Goal: Task Accomplishment & Management: Manage account settings

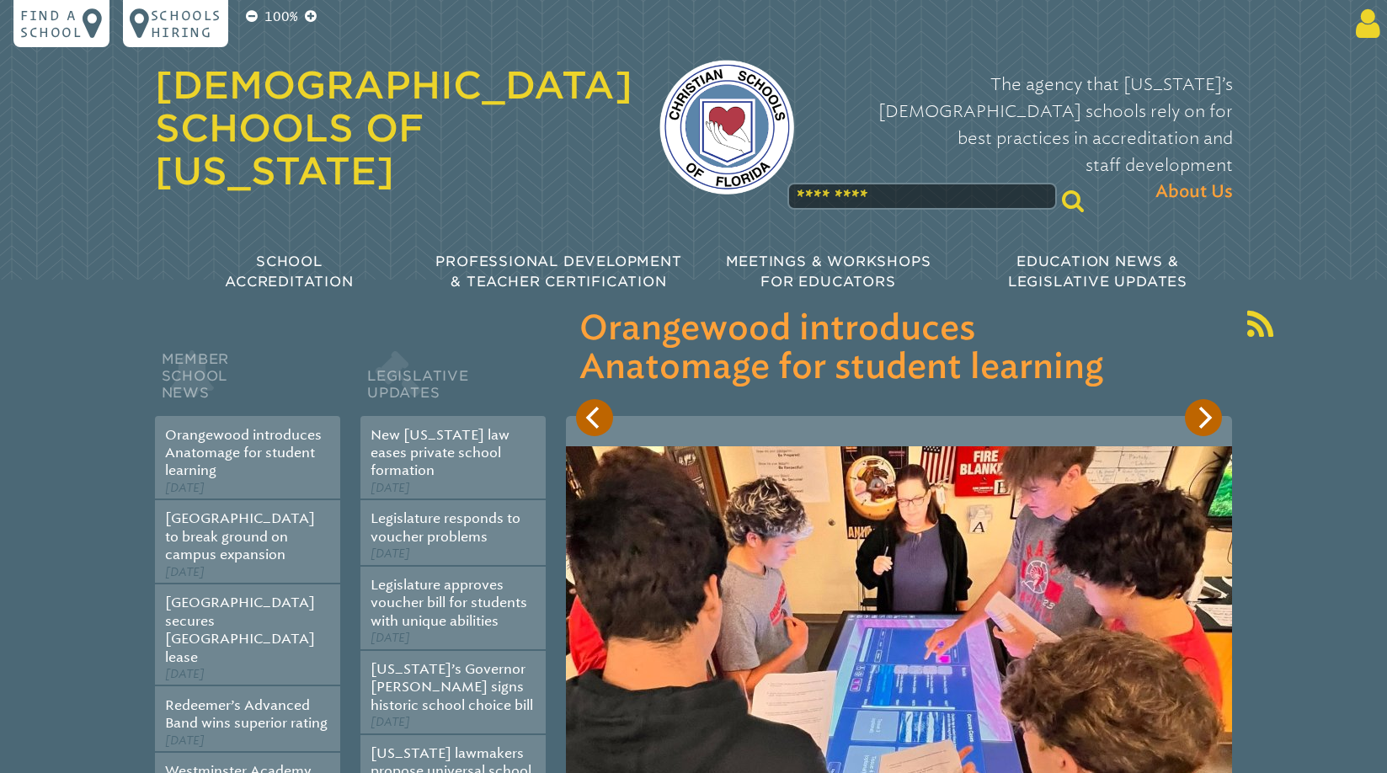
type input "**********"
click at [1374, 32] on icon at bounding box center [1364, 24] width 31 height 34
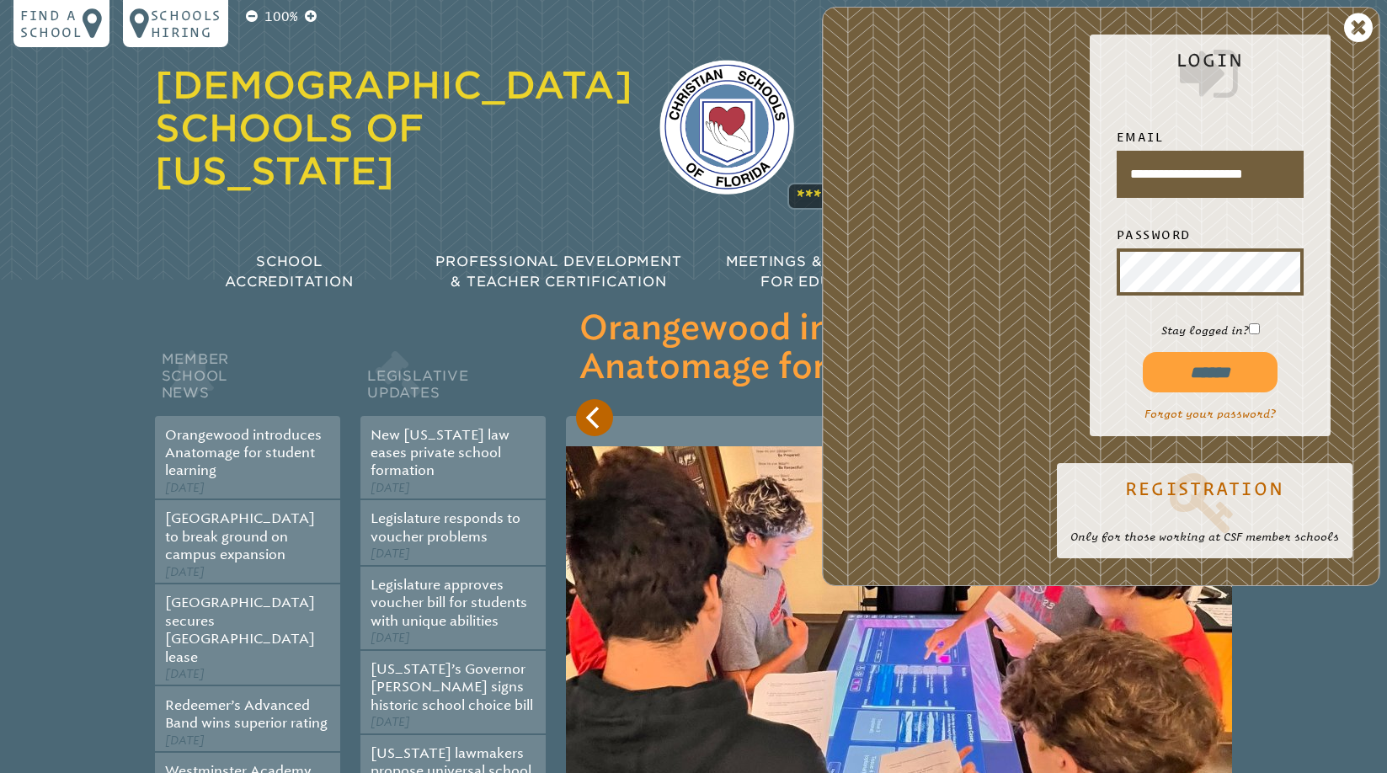
click at [1214, 369] on input "******" at bounding box center [1210, 372] width 135 height 40
type input "**********"
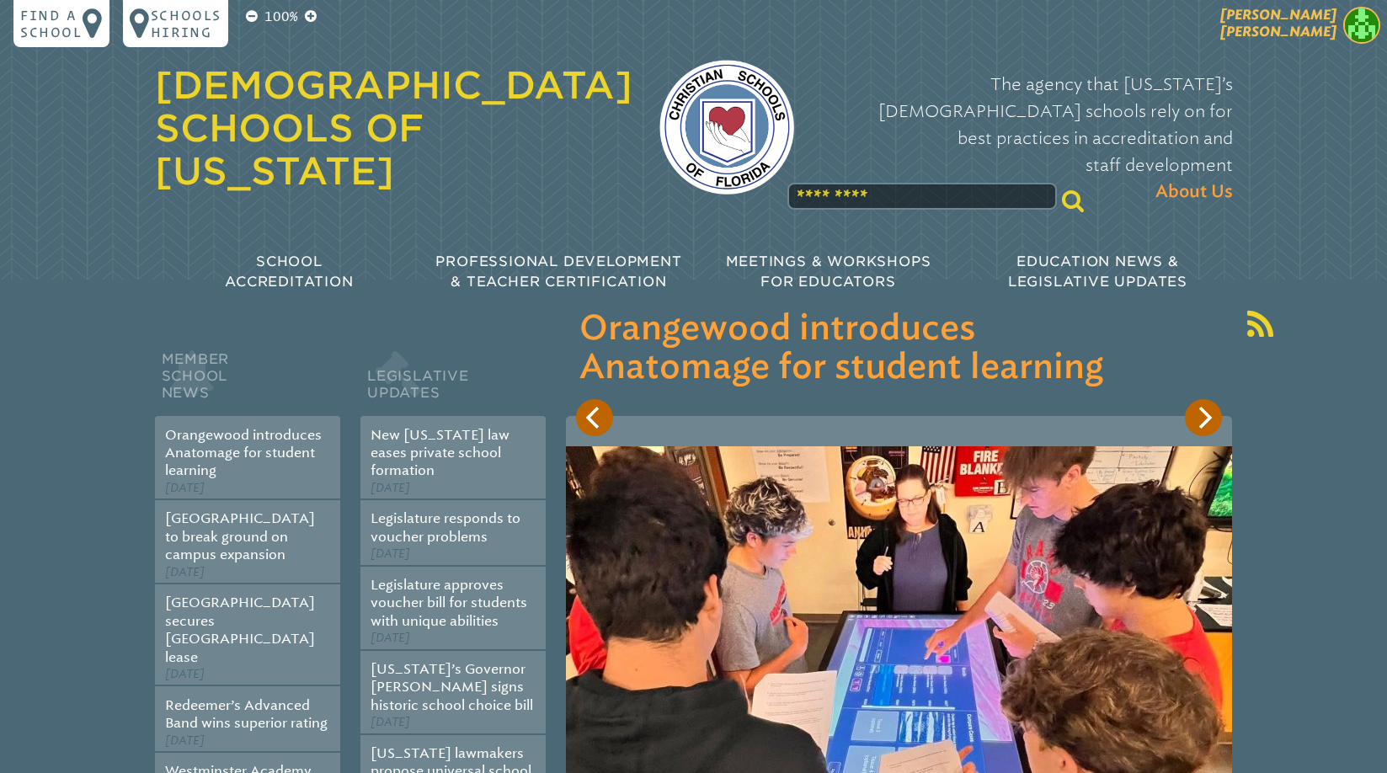
click at [1361, 31] on img at bounding box center [1361, 25] width 37 height 37
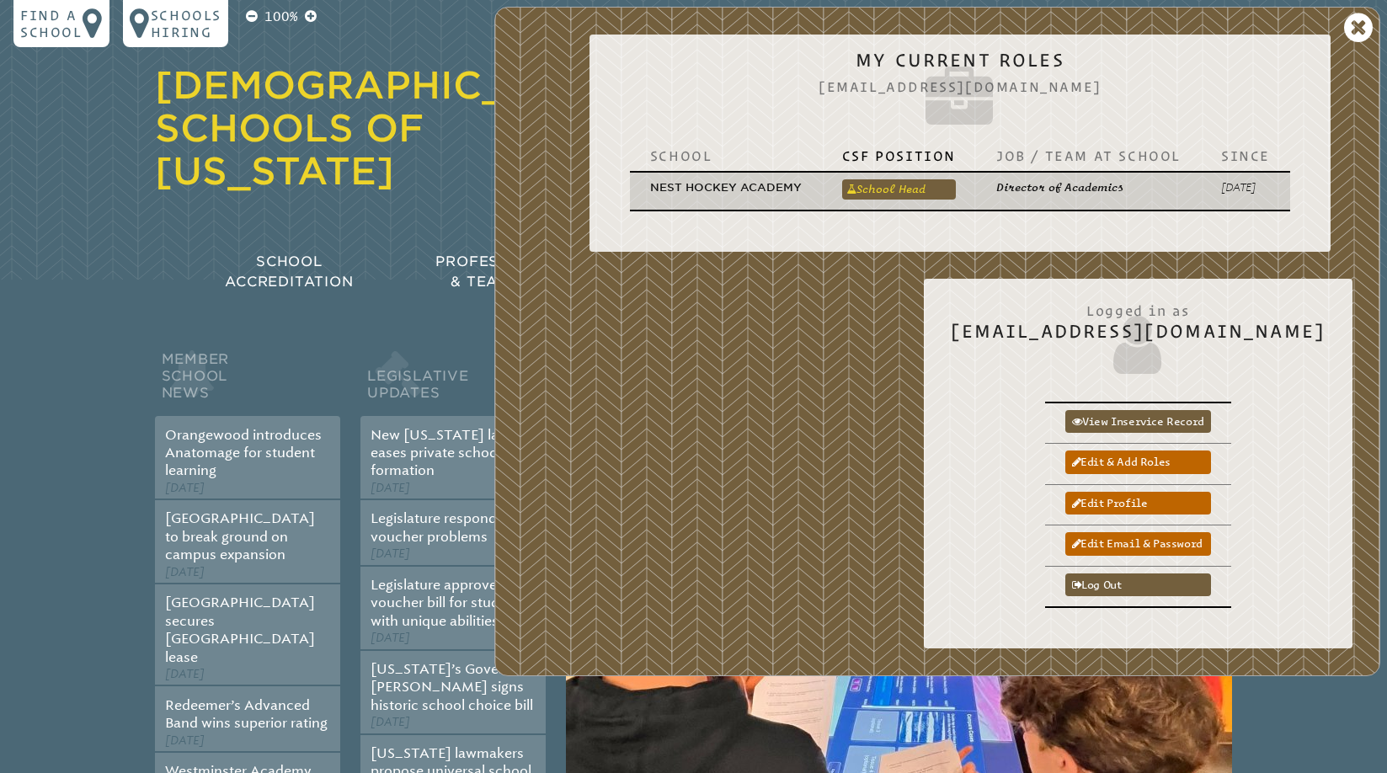
click at [895, 194] on link "School Head" at bounding box center [899, 189] width 114 height 20
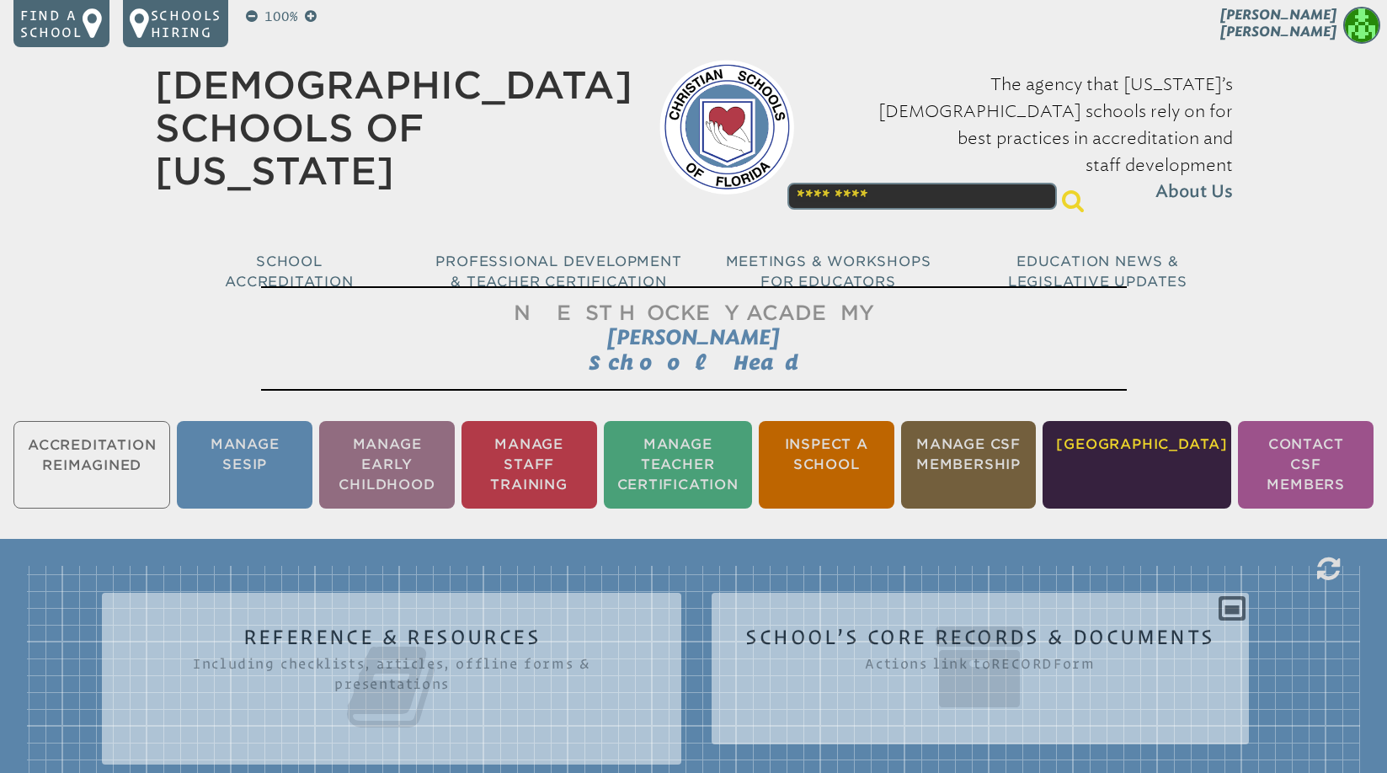
click at [1150, 441] on li "[GEOGRAPHIC_DATA]" at bounding box center [1136, 465] width 189 height 88
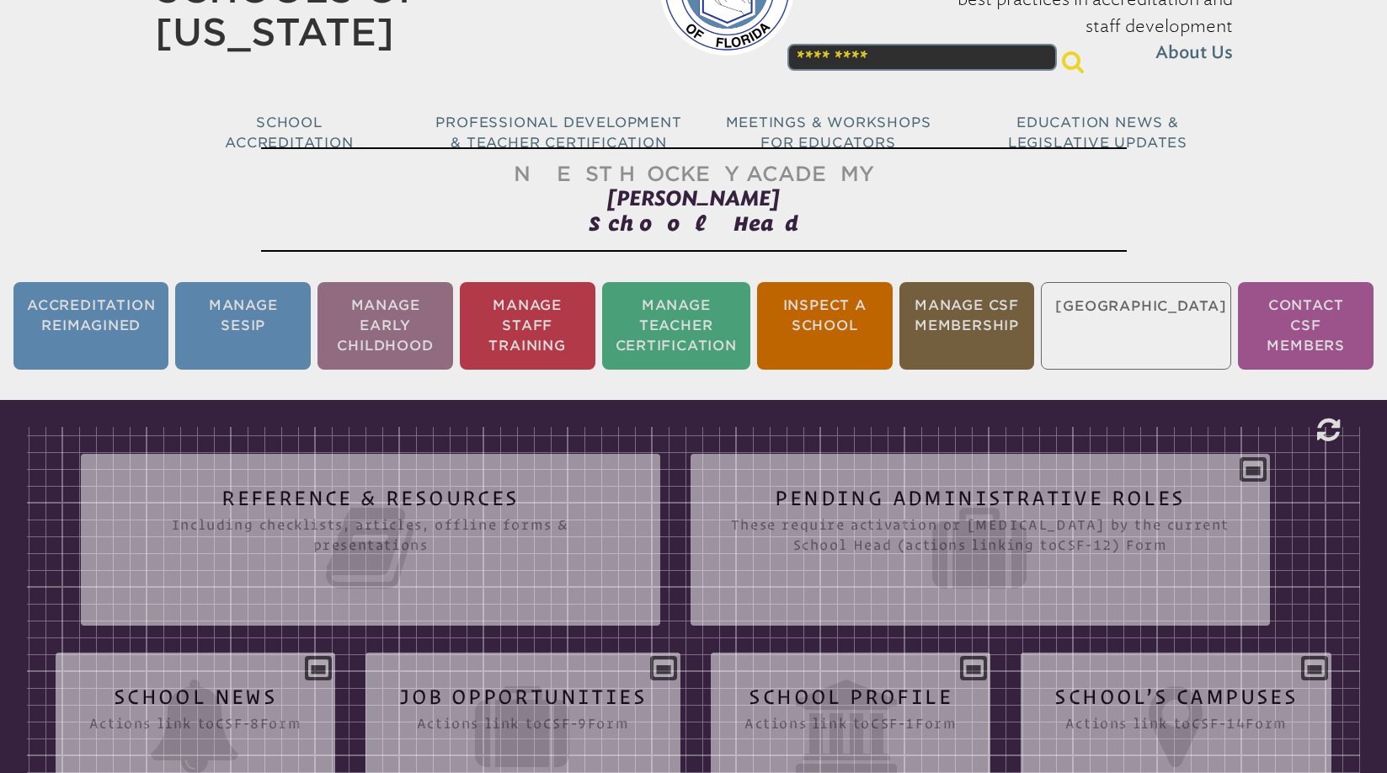
scroll to position [153, 0]
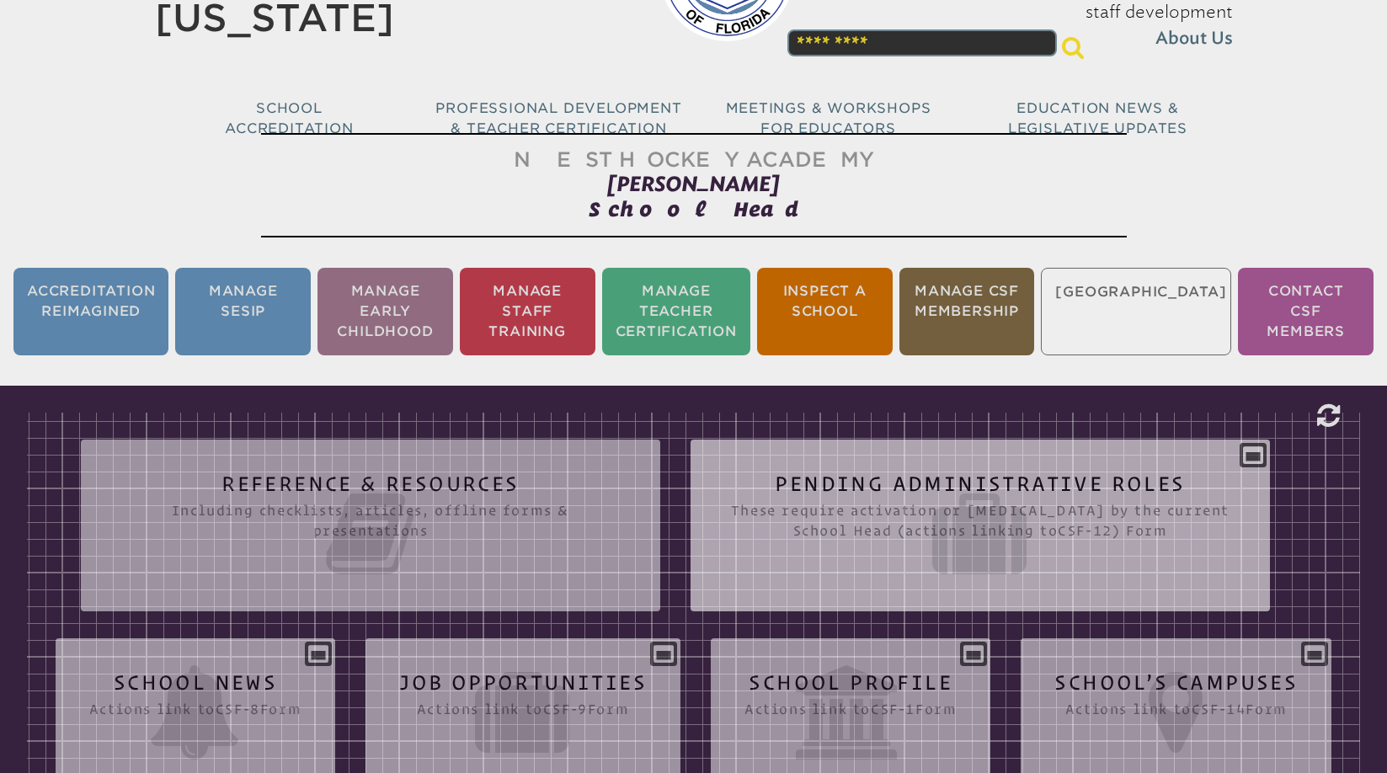
click at [1256, 456] on div "Pending Administrative Roles These require activation or [MEDICAL_DATA] by the …" at bounding box center [979, 518] width 579 height 131
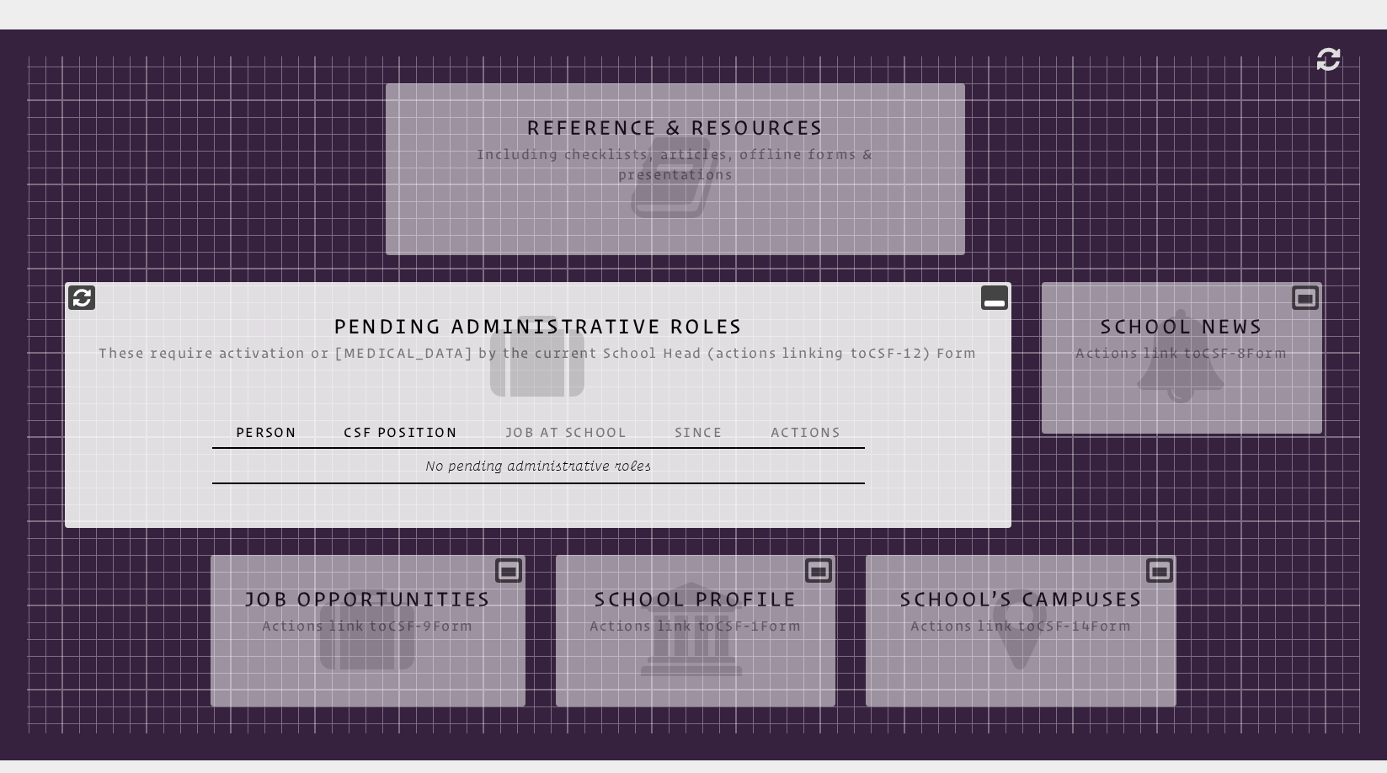
scroll to position [527, 0]
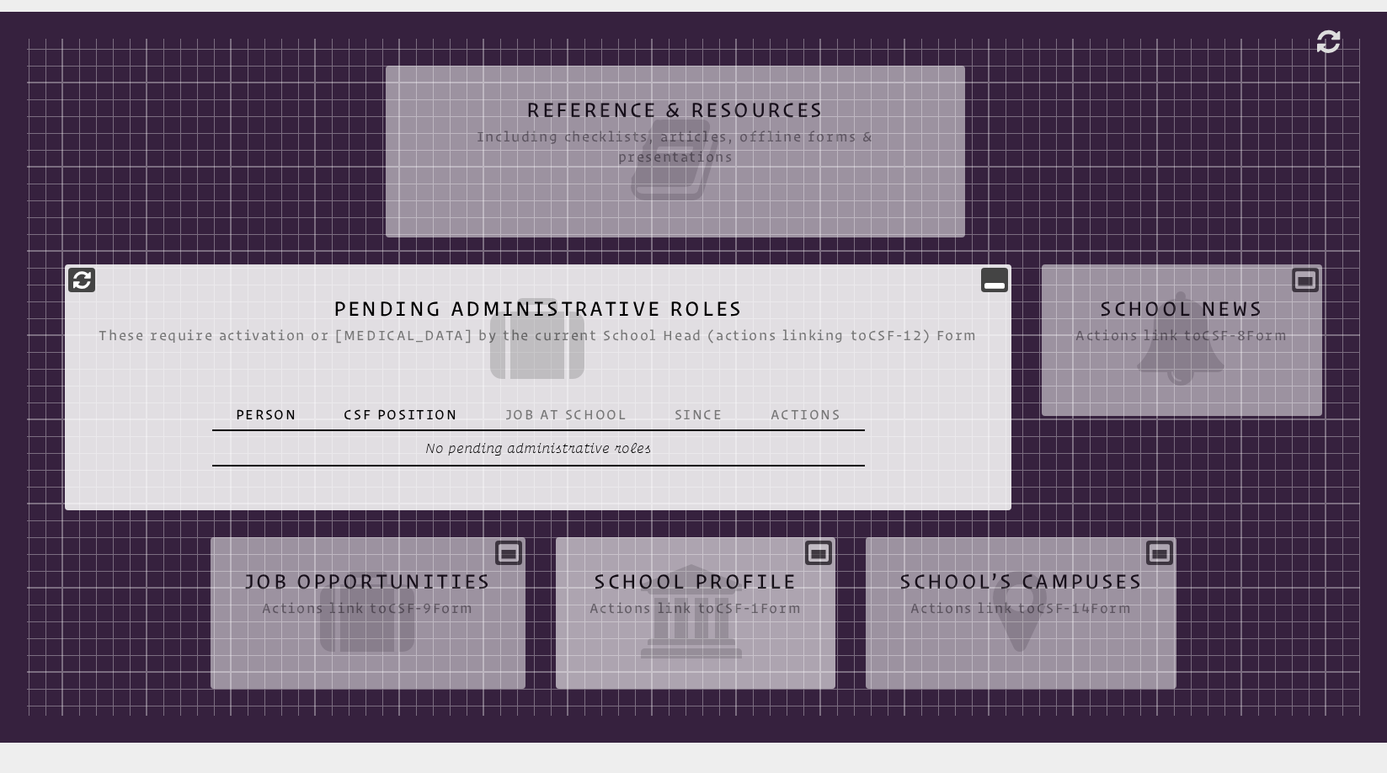
click at [822, 562] on div "School Profile Actions link to csf-1 Form Saved View Edit" at bounding box center [696, 606] width 280 height 111
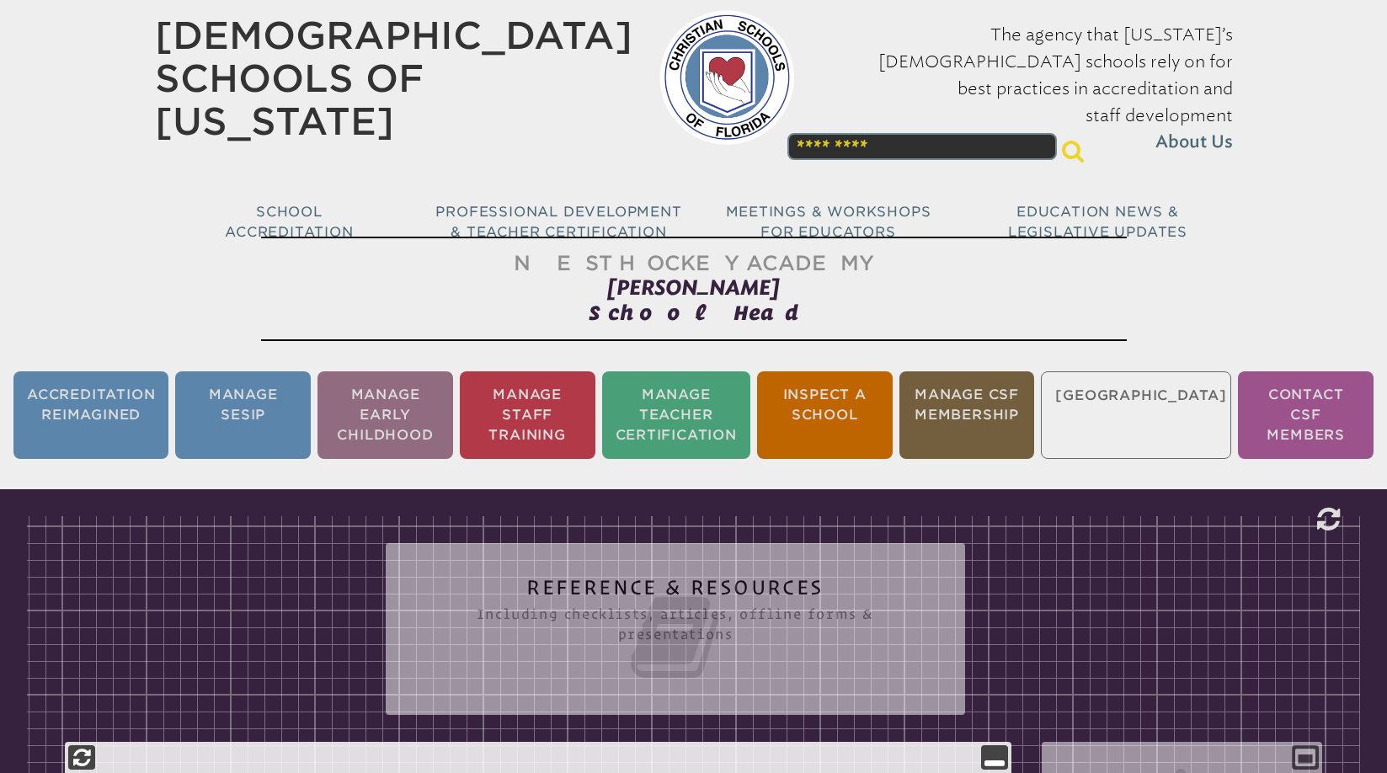
scroll to position [0, 0]
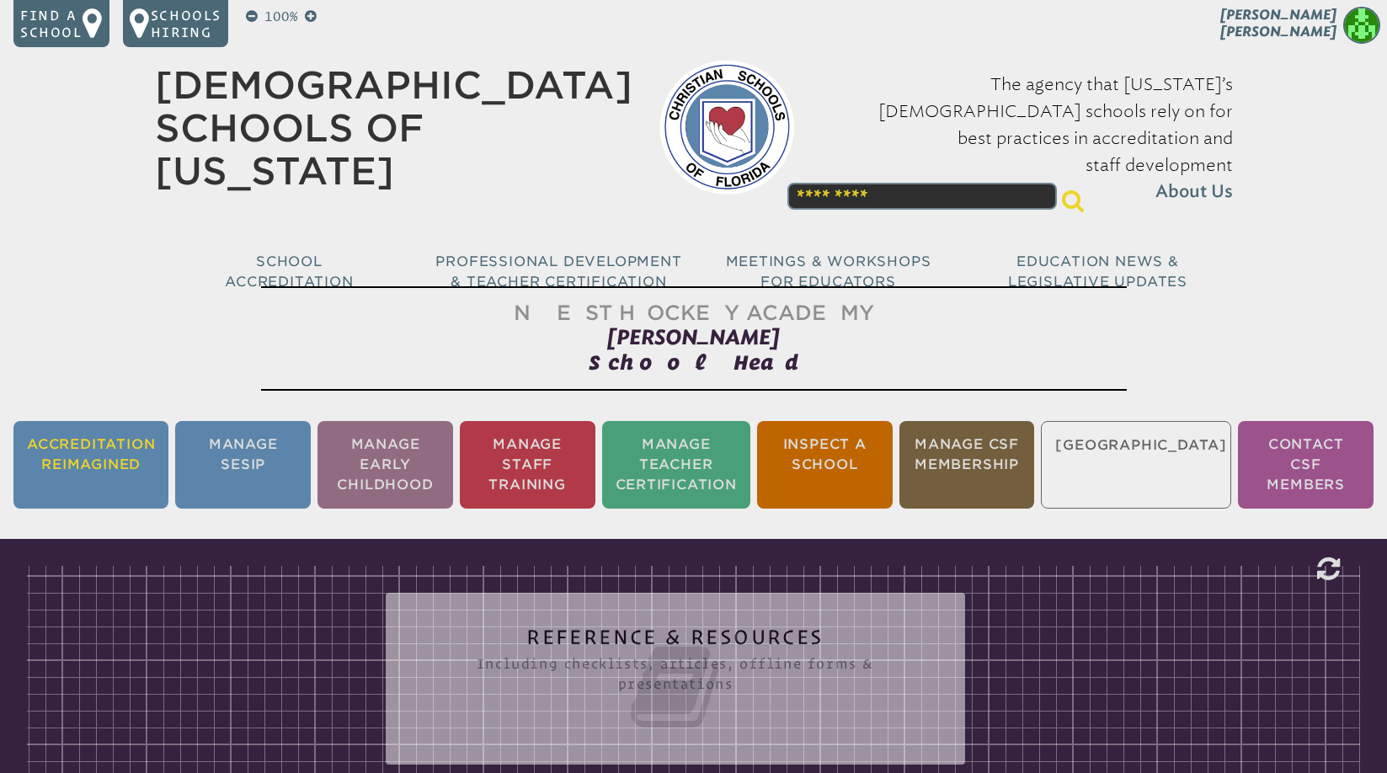
click at [101, 478] on li "Accreditation Reimagined" at bounding box center [90, 465] width 155 height 88
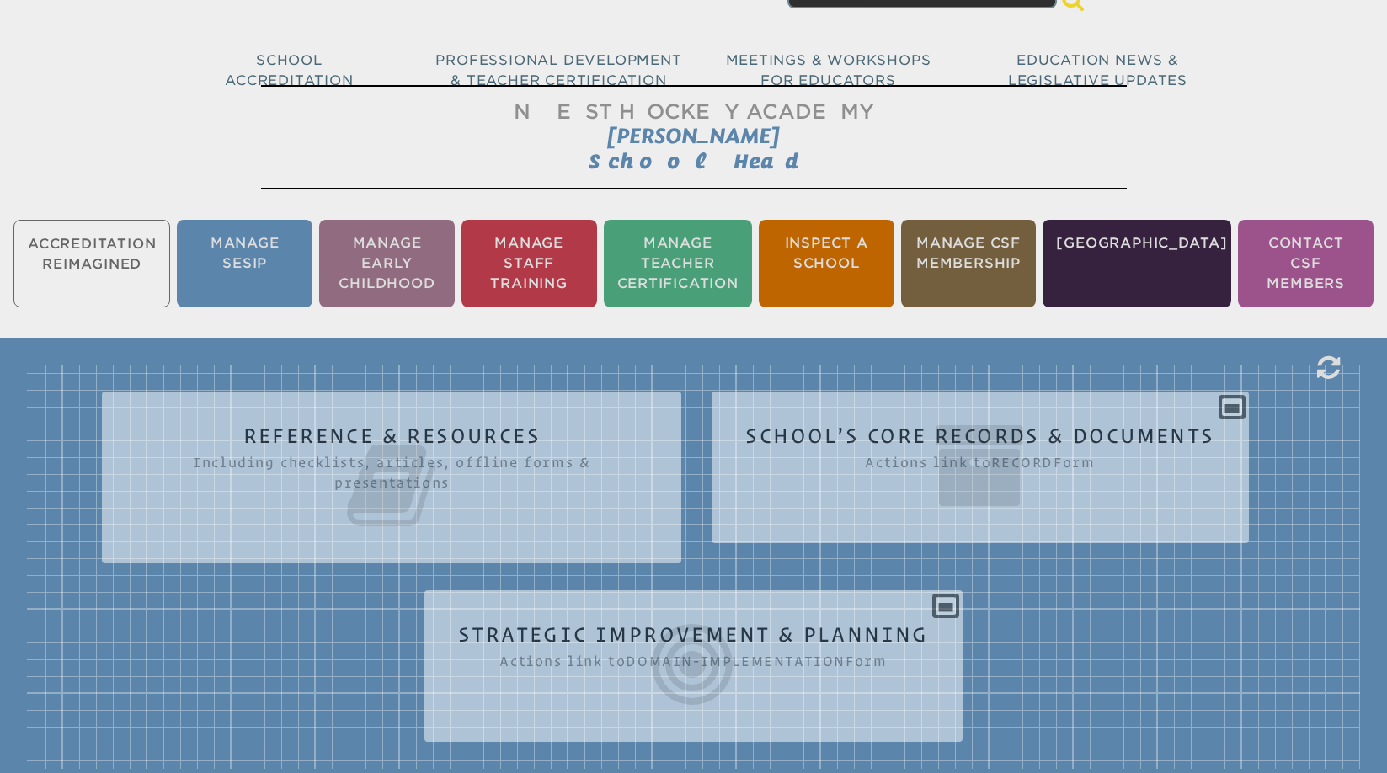
scroll to position [280, 0]
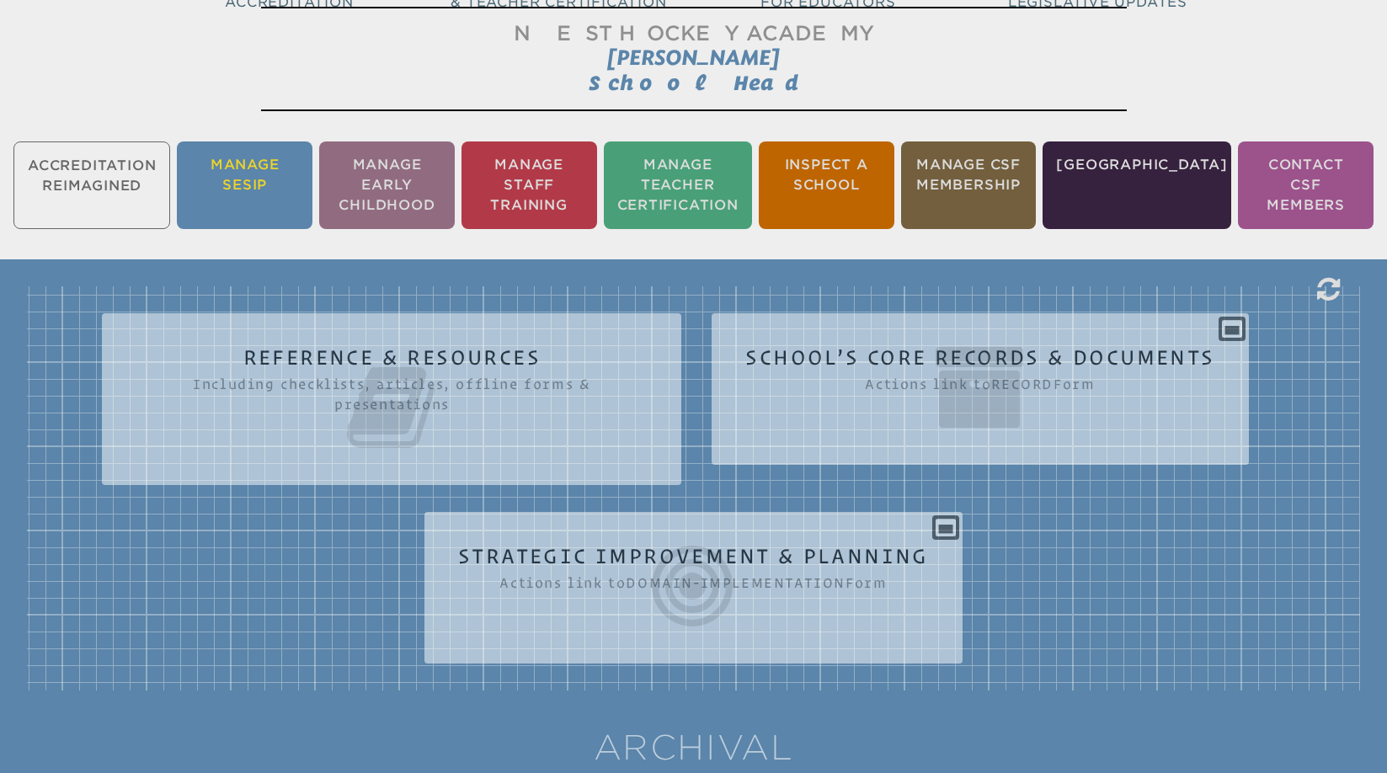
click at [257, 170] on li "Manage SESIP" at bounding box center [245, 185] width 136 height 88
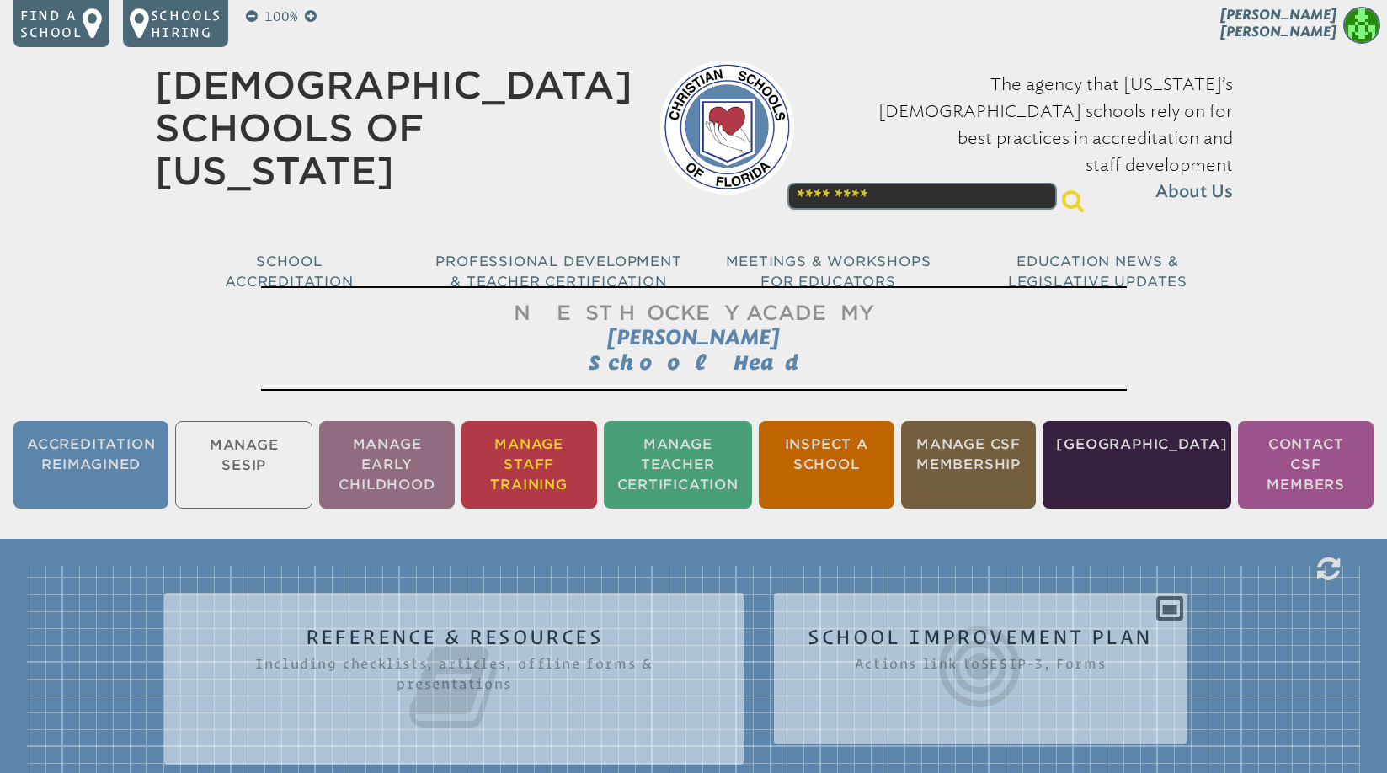
click at [562, 461] on li "Manage Staff Training" at bounding box center [529, 465] width 136 height 88
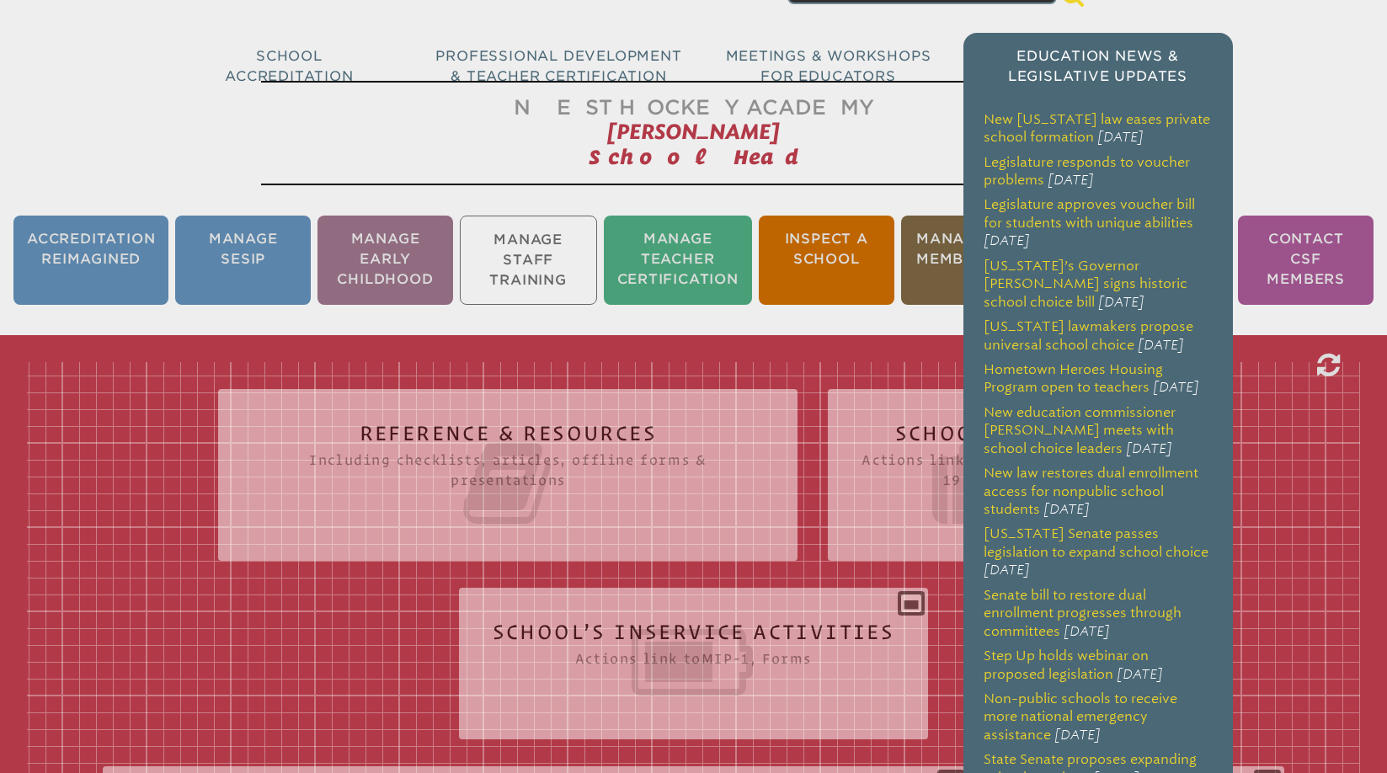
scroll to position [216, 0]
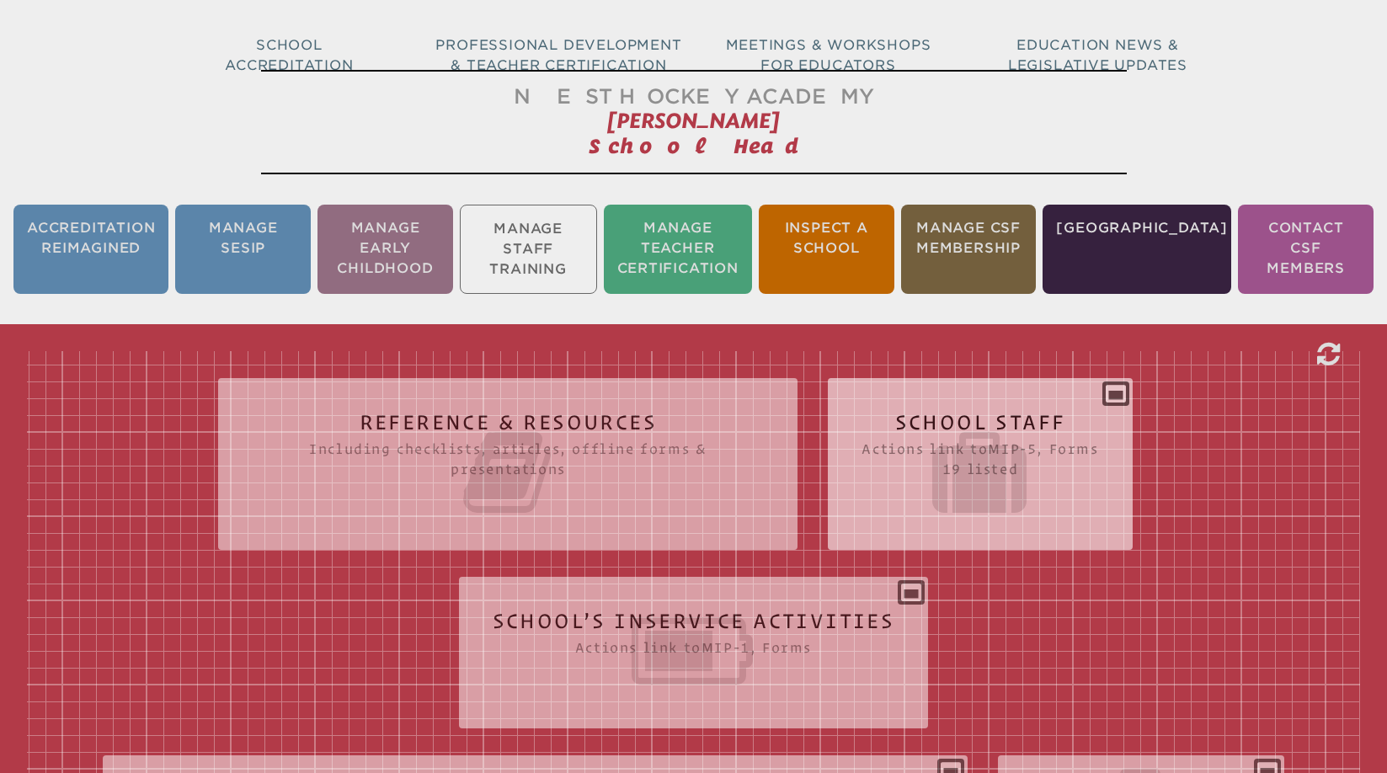
click at [1118, 394] on div "School Staff Actions link to mip-5 , Forms 19 listed Report (for printing & exp…" at bounding box center [980, 457] width 304 height 131
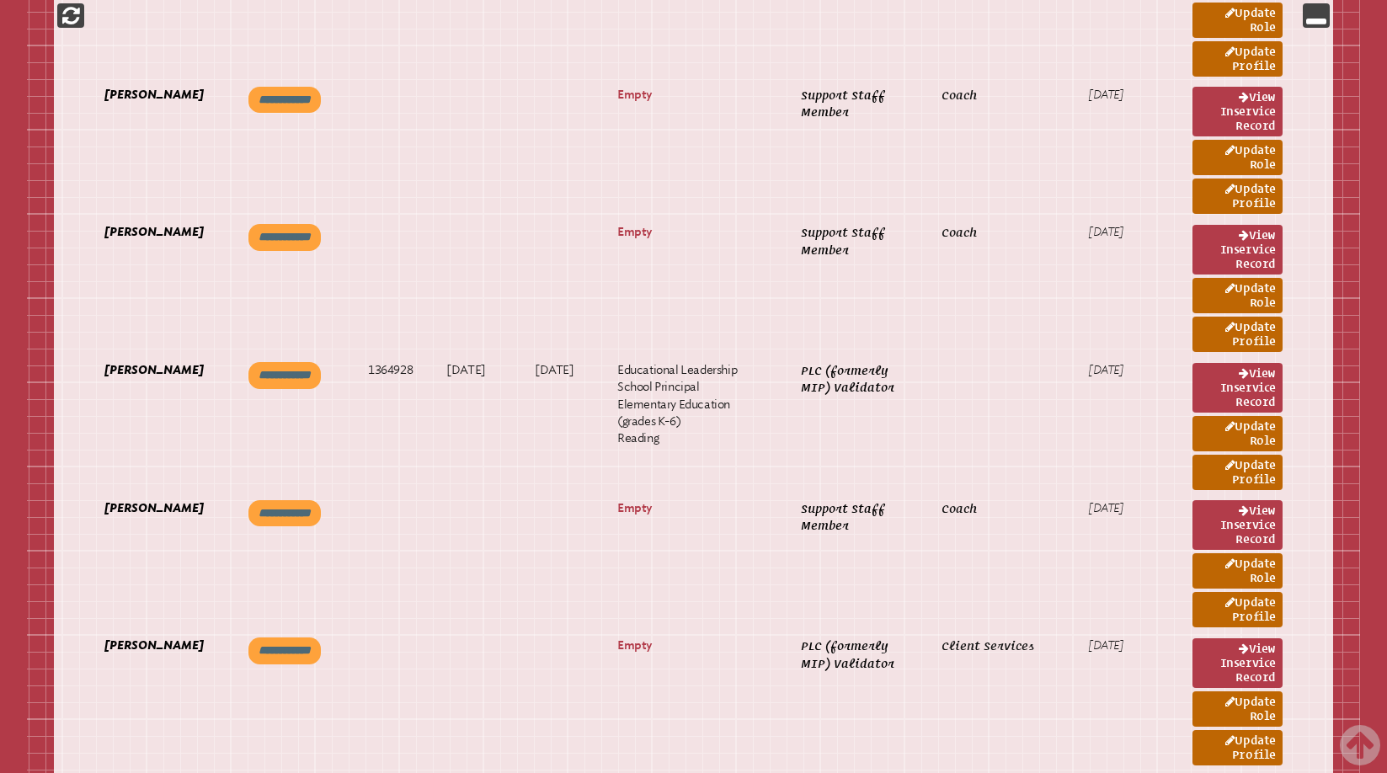
scroll to position [1215, 0]
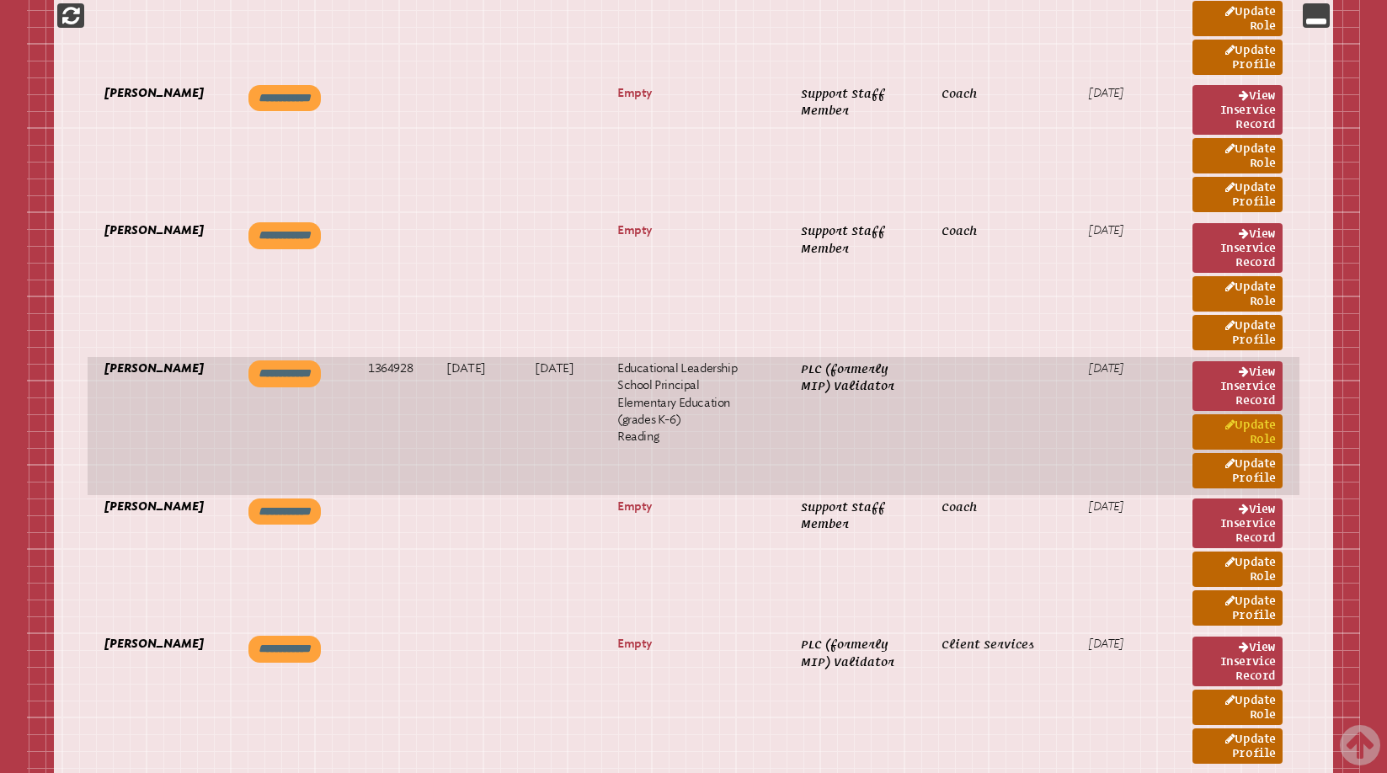
click at [1255, 436] on link "Update Role" at bounding box center [1237, 431] width 90 height 35
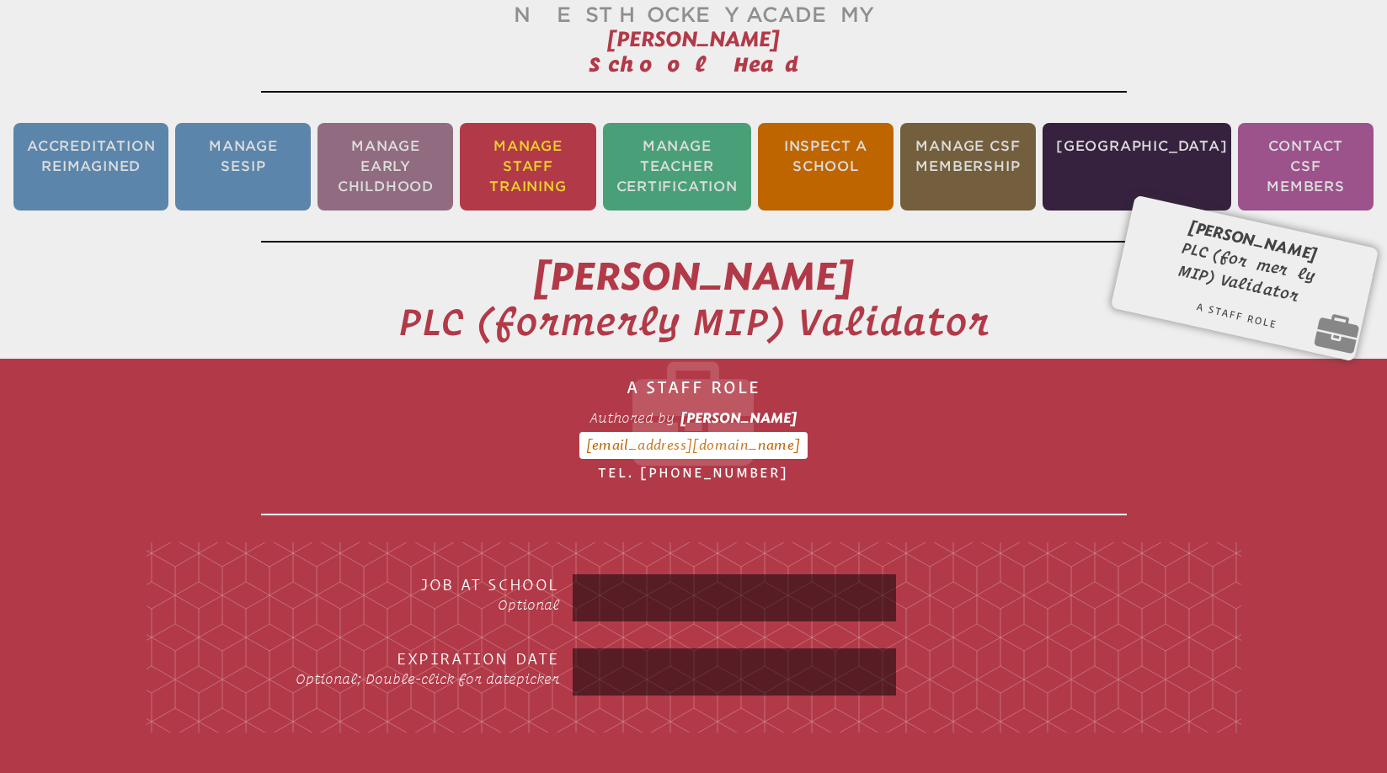
click at [551, 184] on li "Manage Staff Training" at bounding box center [528, 167] width 136 height 88
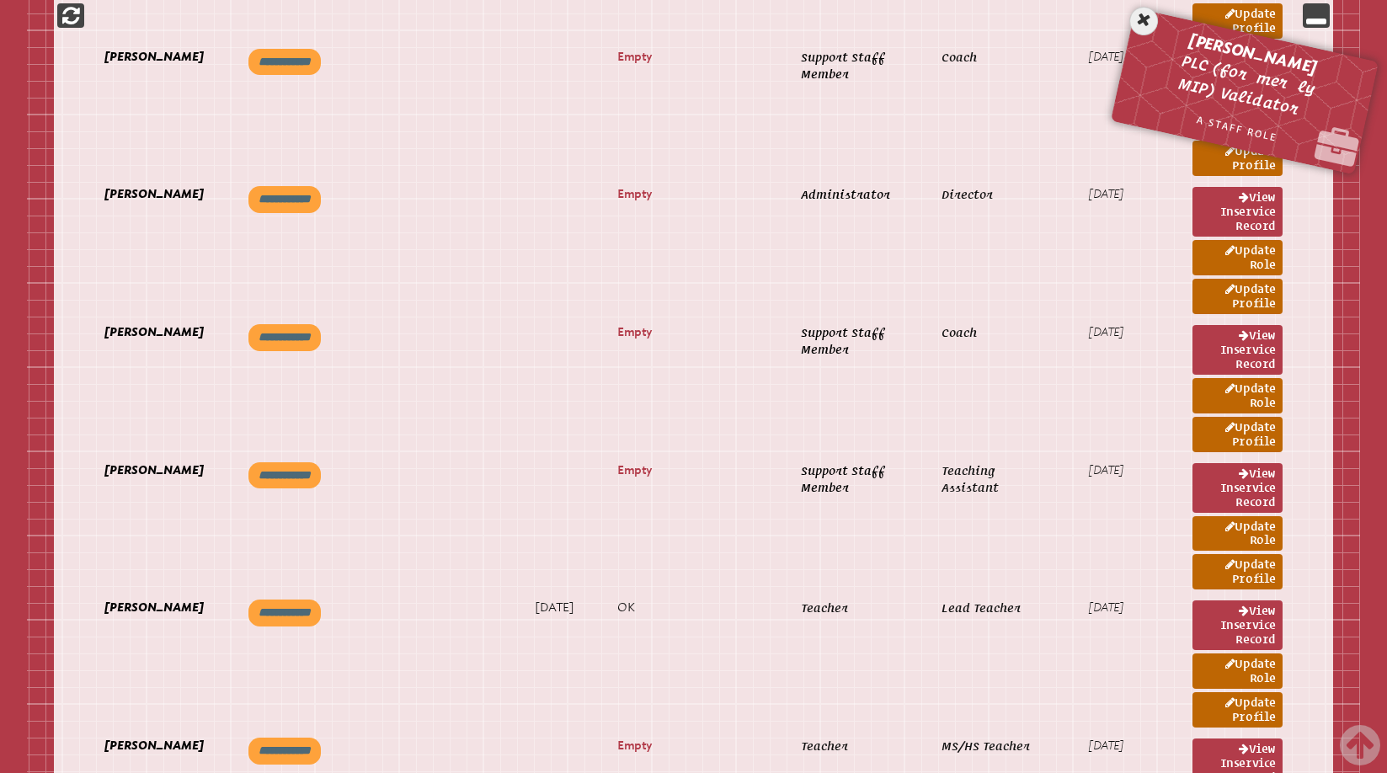
scroll to position [2496, 0]
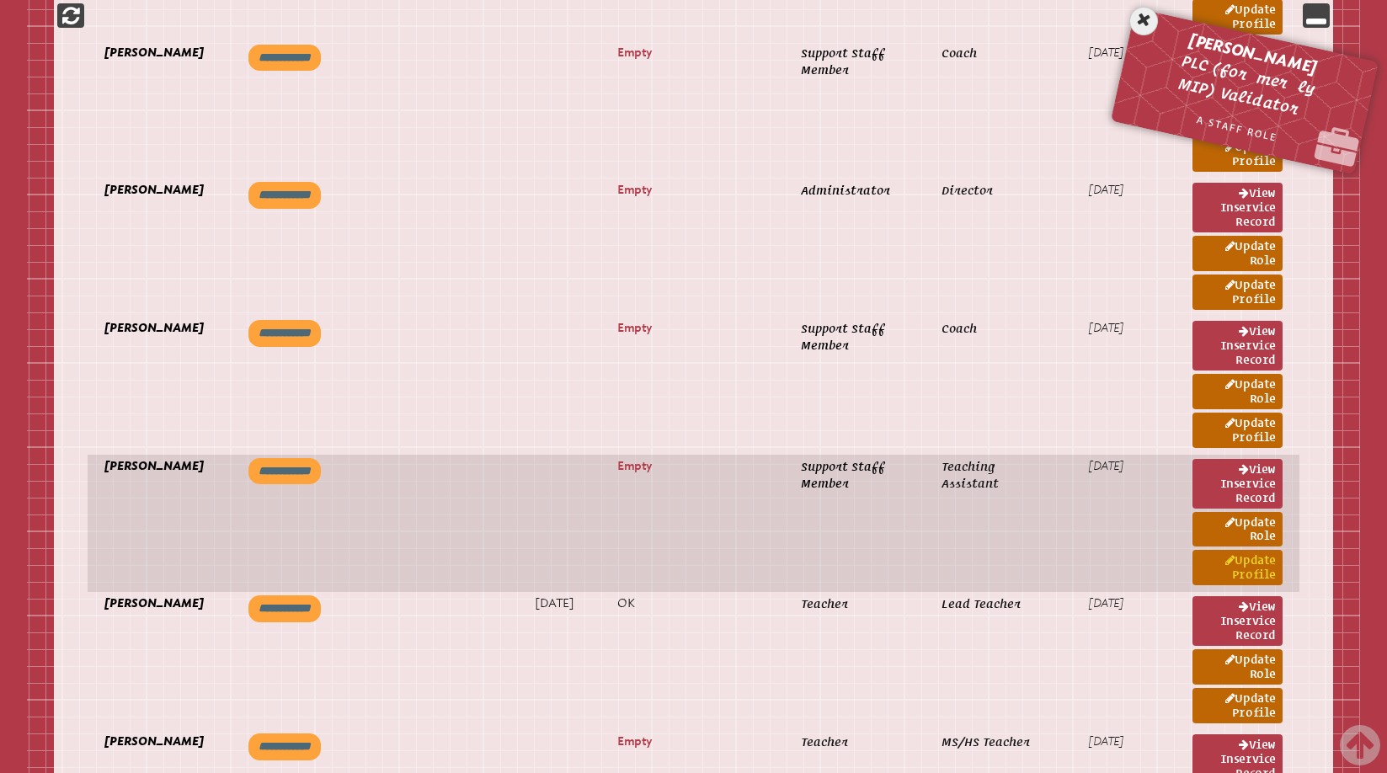
click at [1256, 575] on link "Update Profile" at bounding box center [1237, 567] width 90 height 35
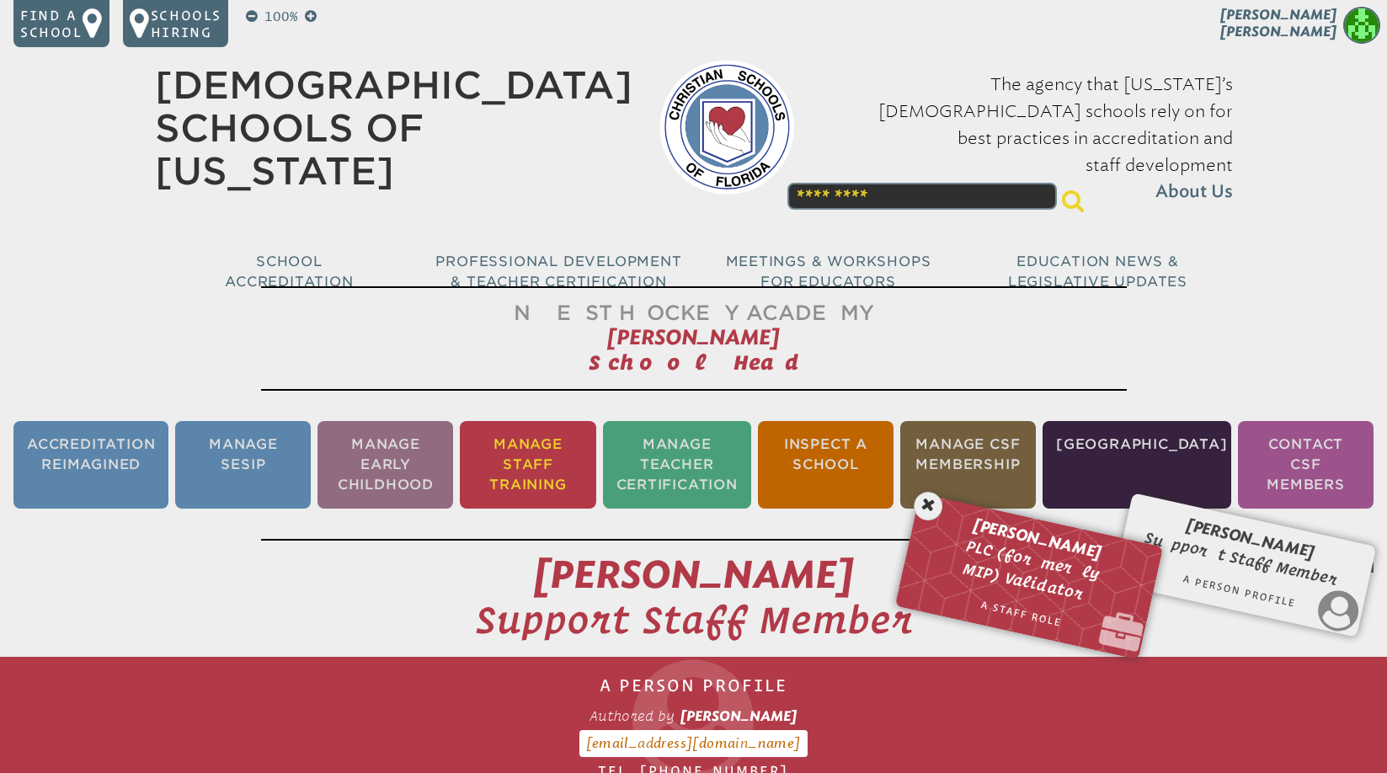
click at [549, 466] on li "Manage Staff Training" at bounding box center [528, 465] width 136 height 88
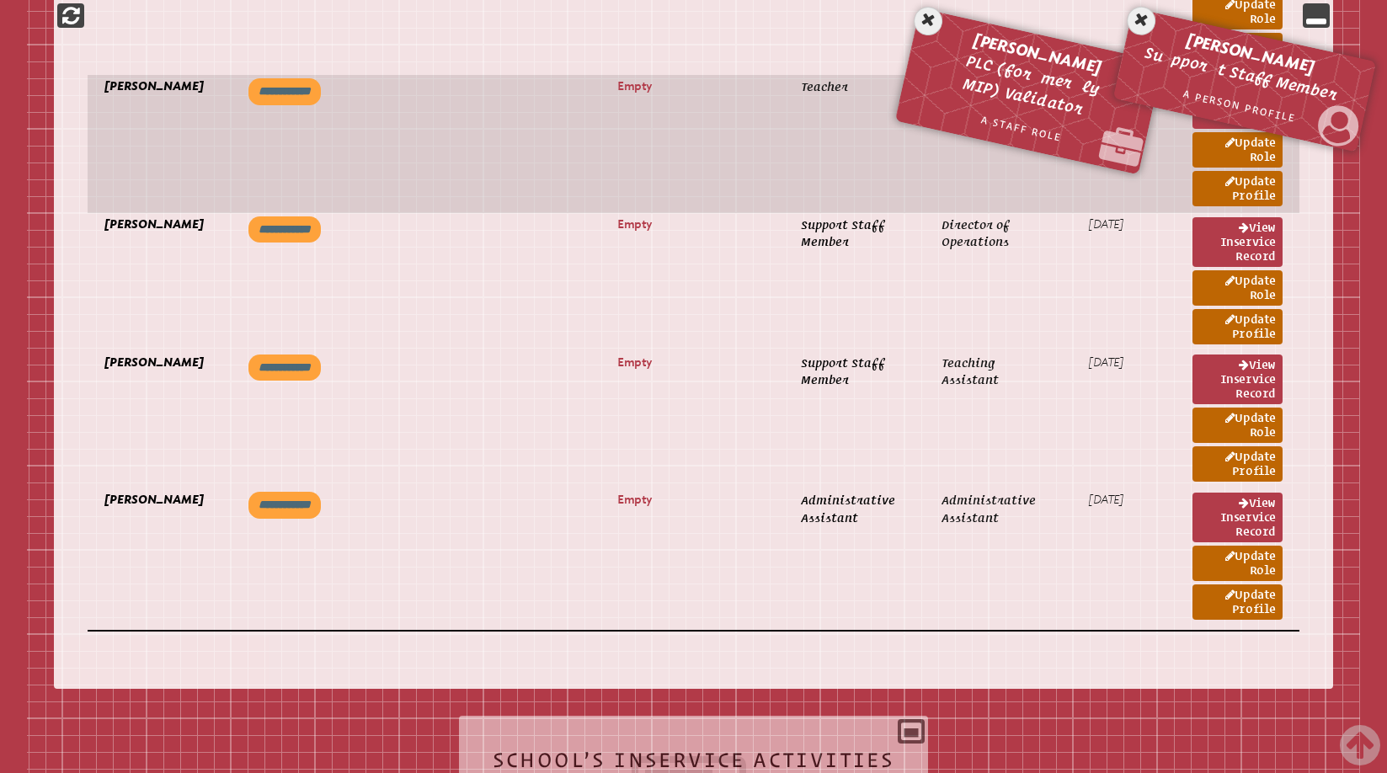
scroll to position [3159, 0]
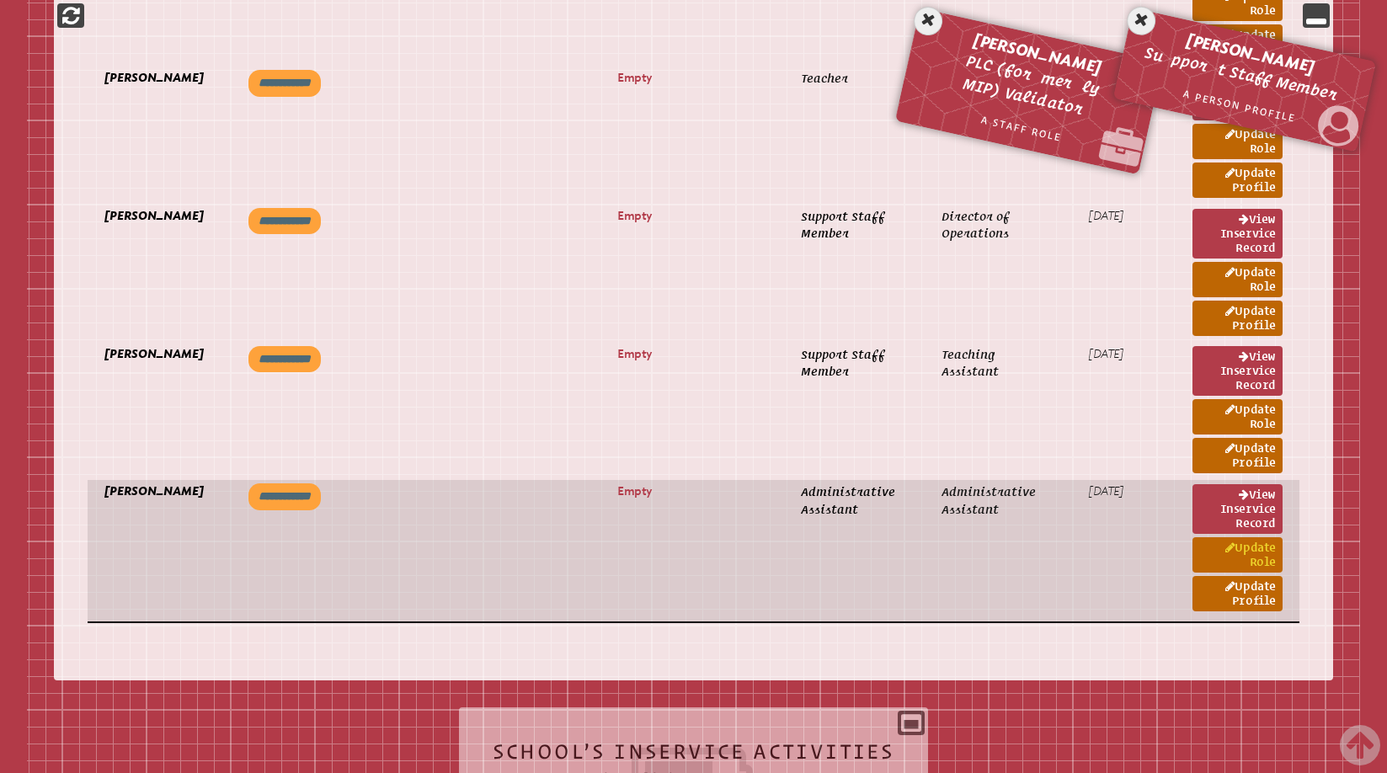
click at [1255, 555] on link "Update Role" at bounding box center [1237, 554] width 90 height 35
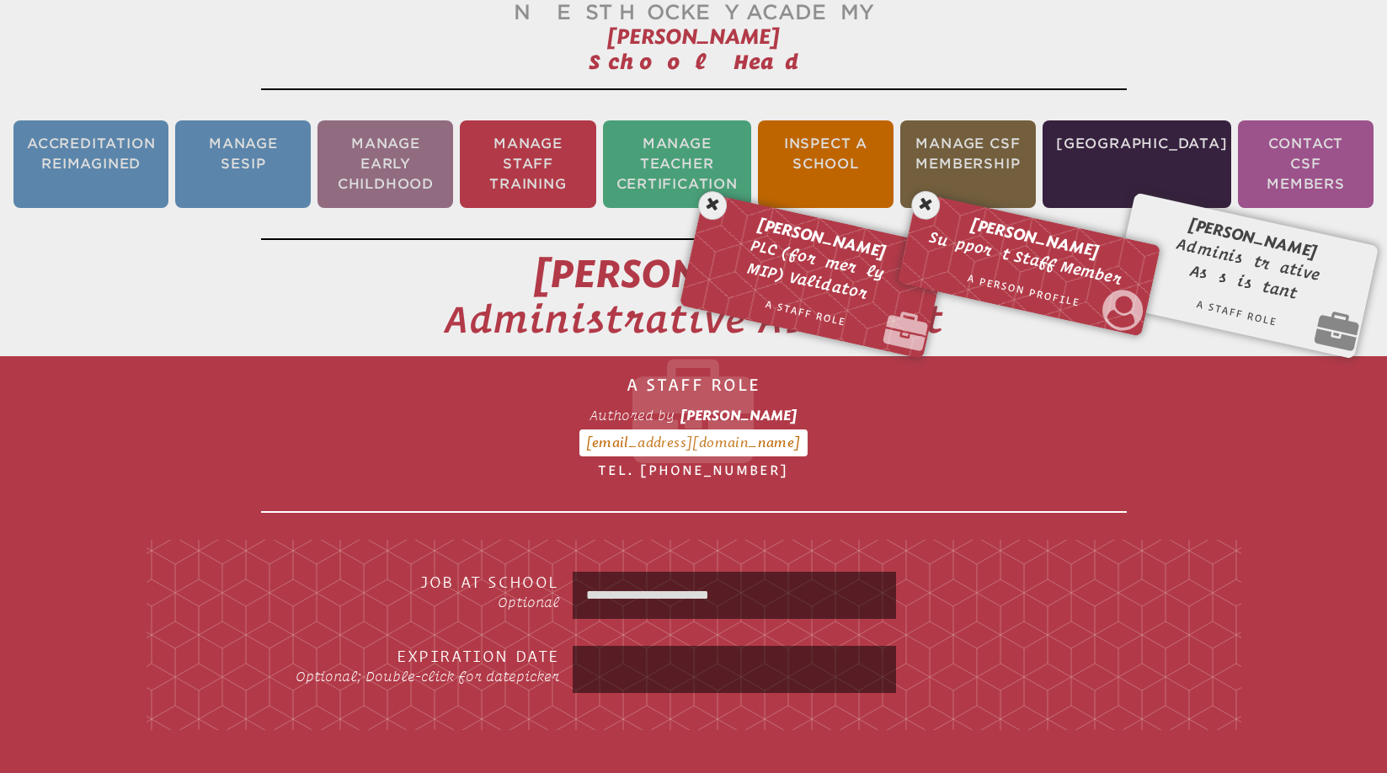
scroll to position [280, 0]
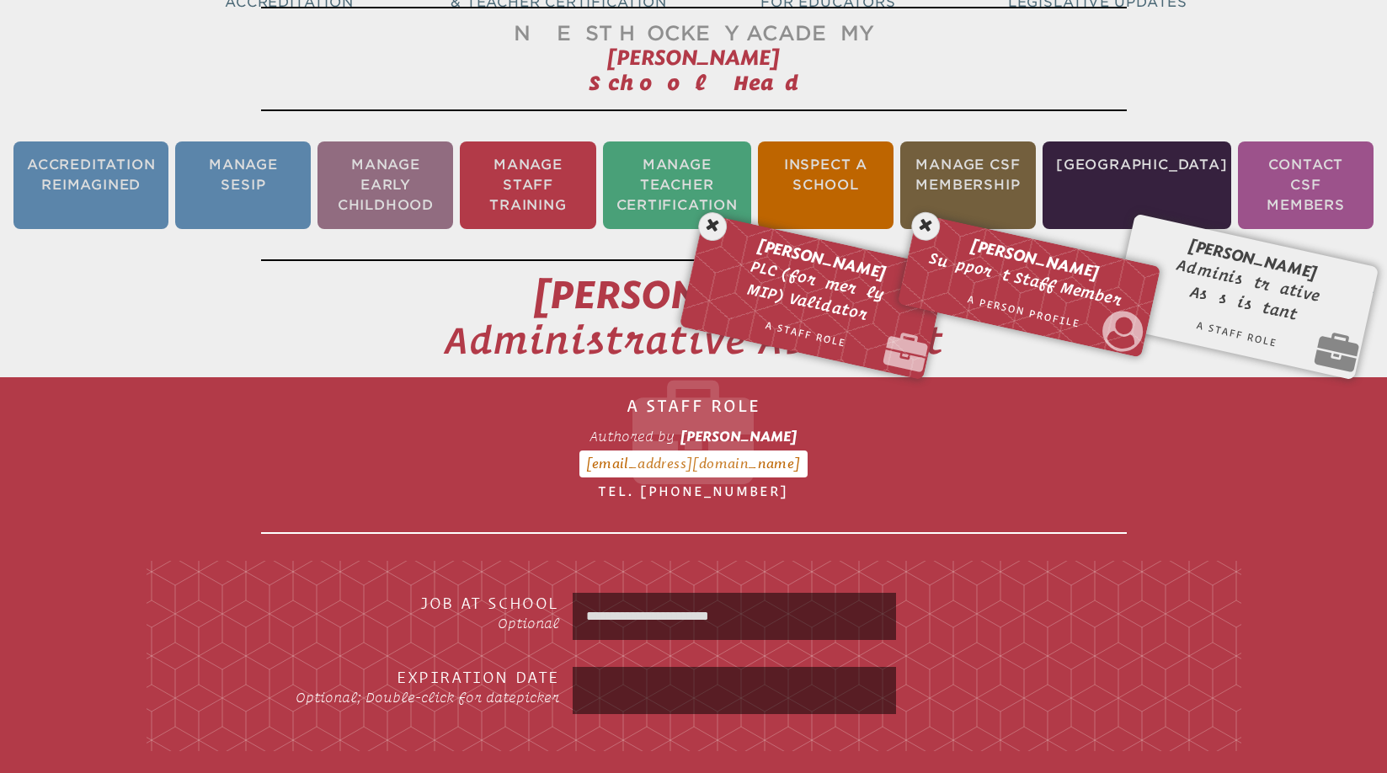
click at [788, 619] on input "**********" at bounding box center [734, 616] width 317 height 40
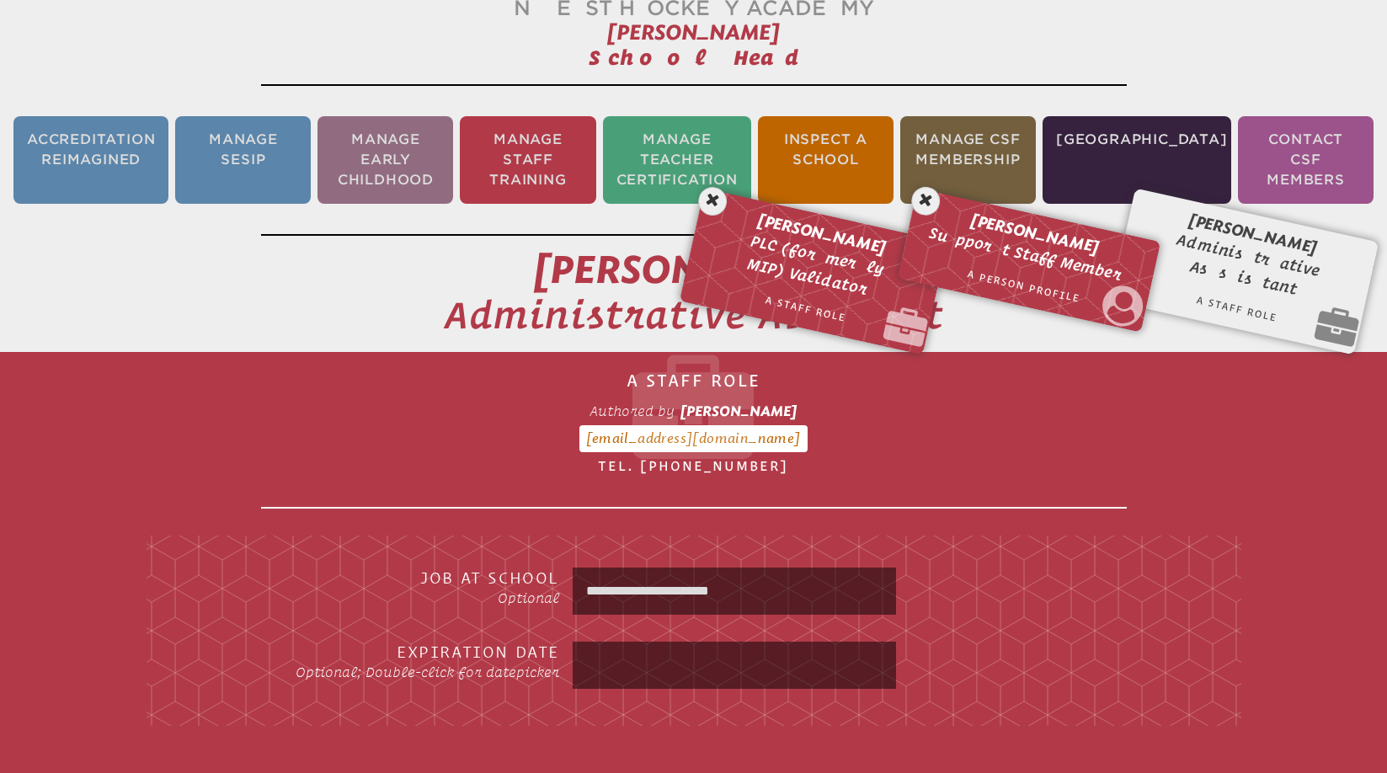
scroll to position [0, 0]
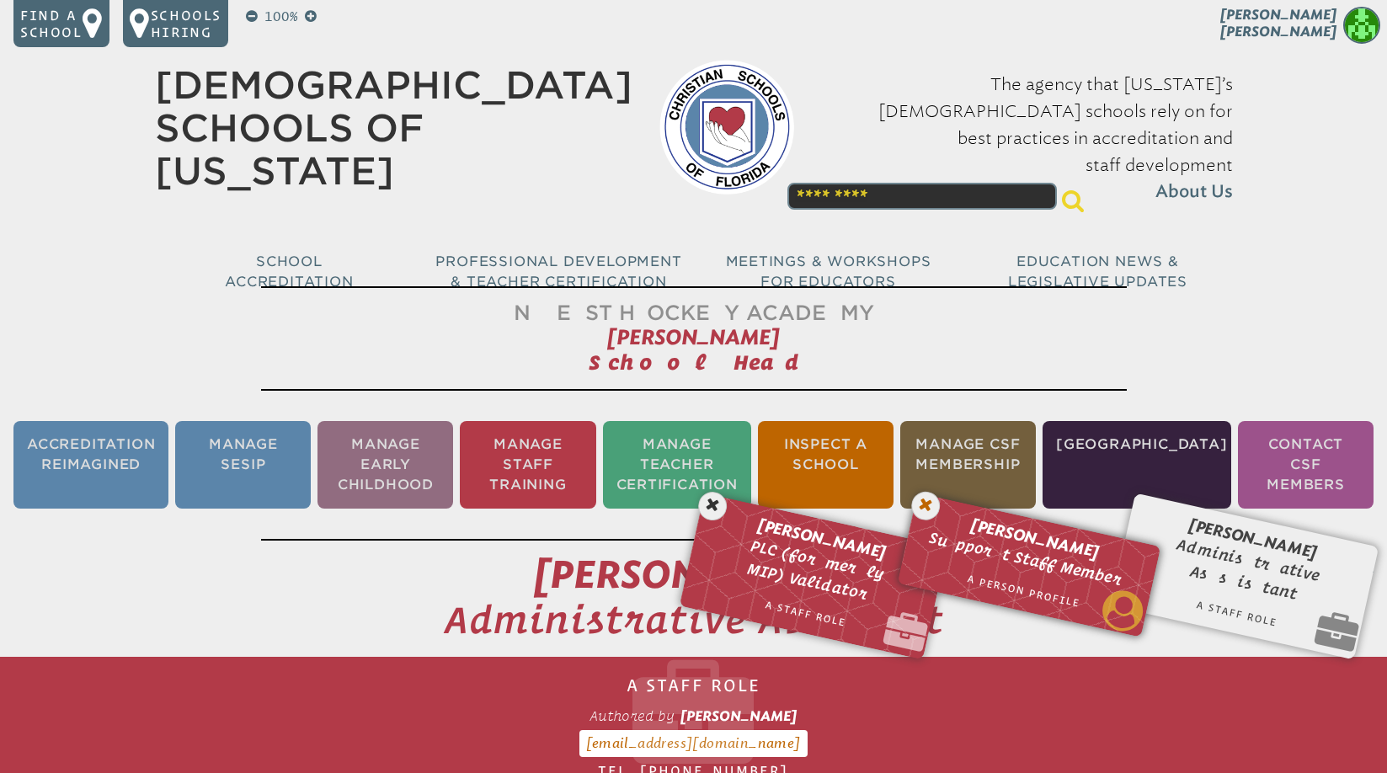
click at [930, 506] on icon at bounding box center [925, 505] width 35 height 35
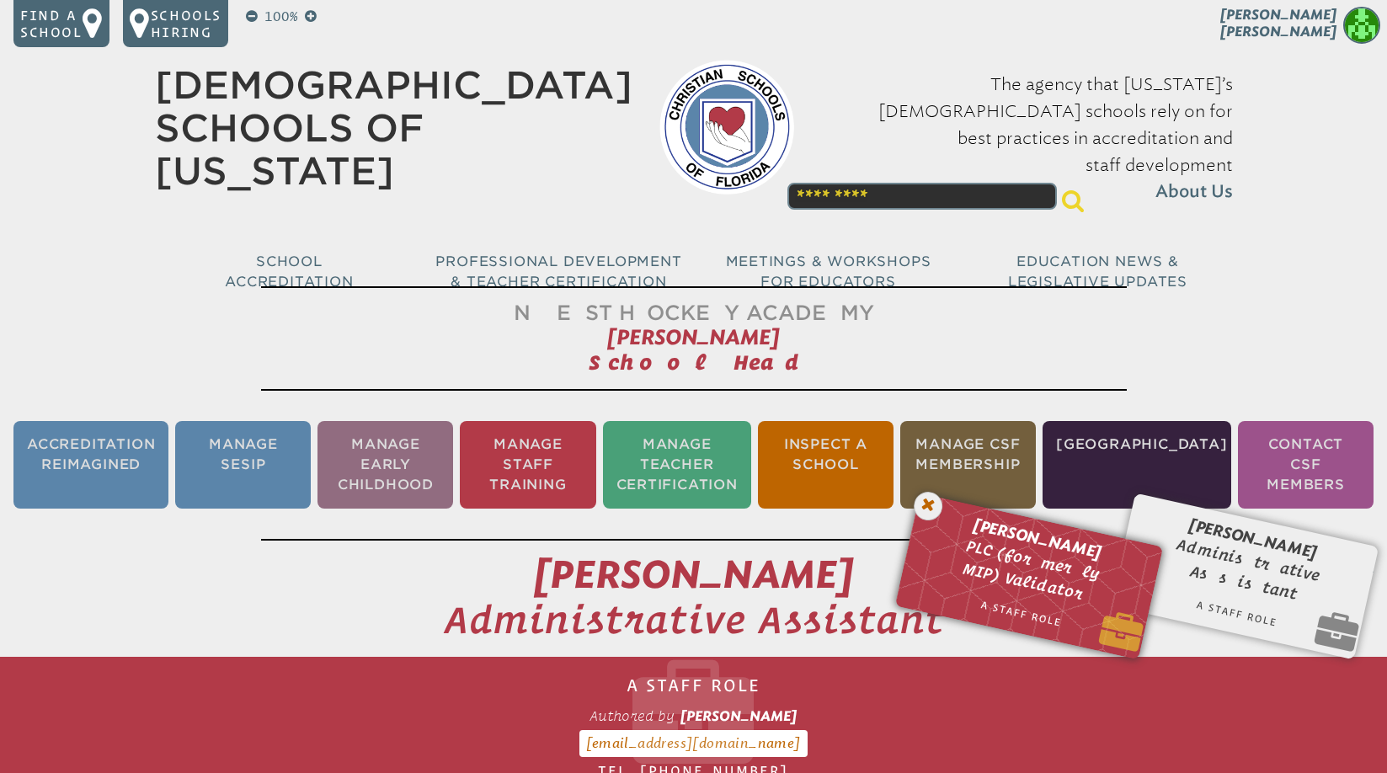
click at [934, 504] on icon at bounding box center [928, 506] width 35 height 35
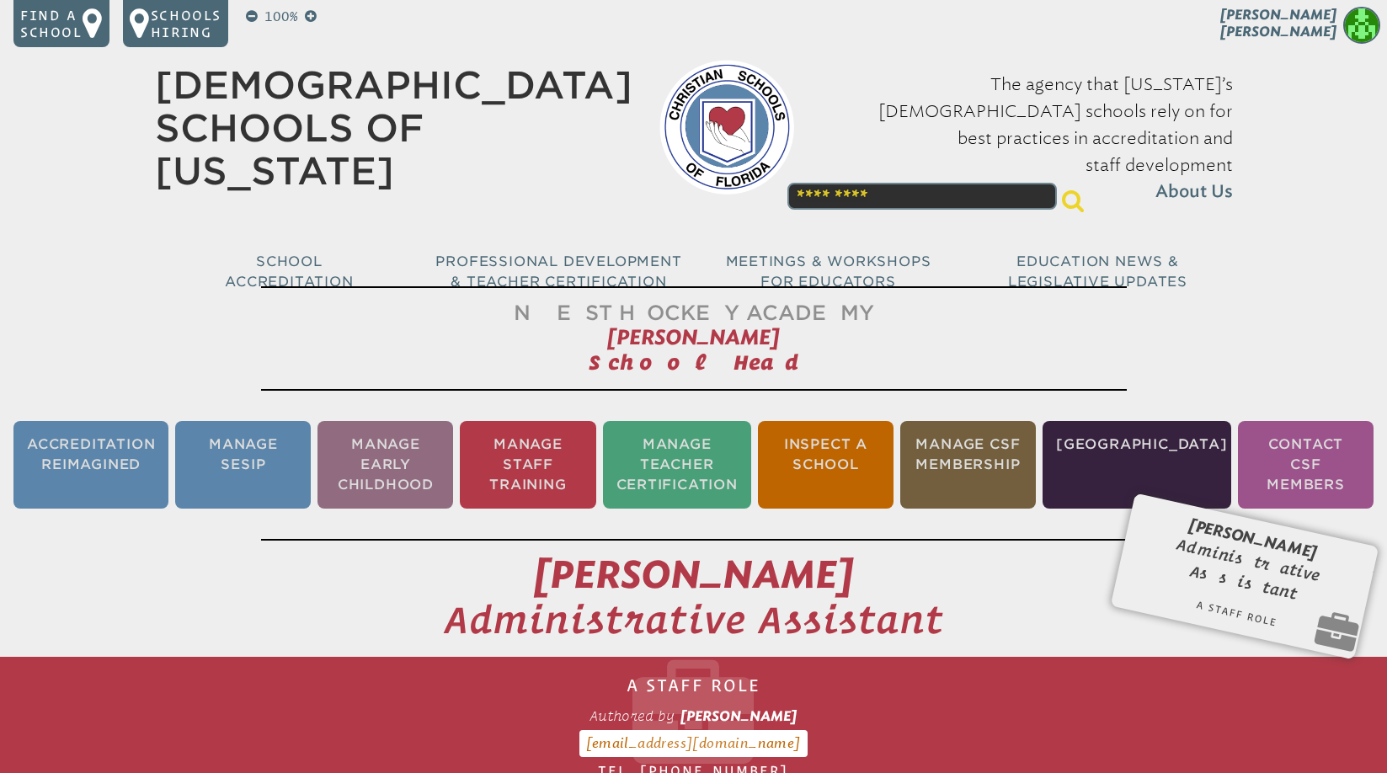
click at [1250, 587] on div "[PERSON_NAME] Administrative Assistant A Staff Role Form MIP-5 Authored by [PER…" at bounding box center [1245, 565] width 216 height 92
click at [1249, 552] on div "[PERSON_NAME] Administrative Assistant A Staff Role Form MIP-5 Authored by [PER…" at bounding box center [1245, 565] width 216 height 92
click at [1195, 543] on div "[PERSON_NAME] Administrative Assistant A Staff Role Form MIP-5 Authored by [PER…" at bounding box center [1245, 565] width 216 height 92
drag, startPoint x: 1195, startPoint y: 543, endPoint x: 1213, endPoint y: 543, distance: 18.5
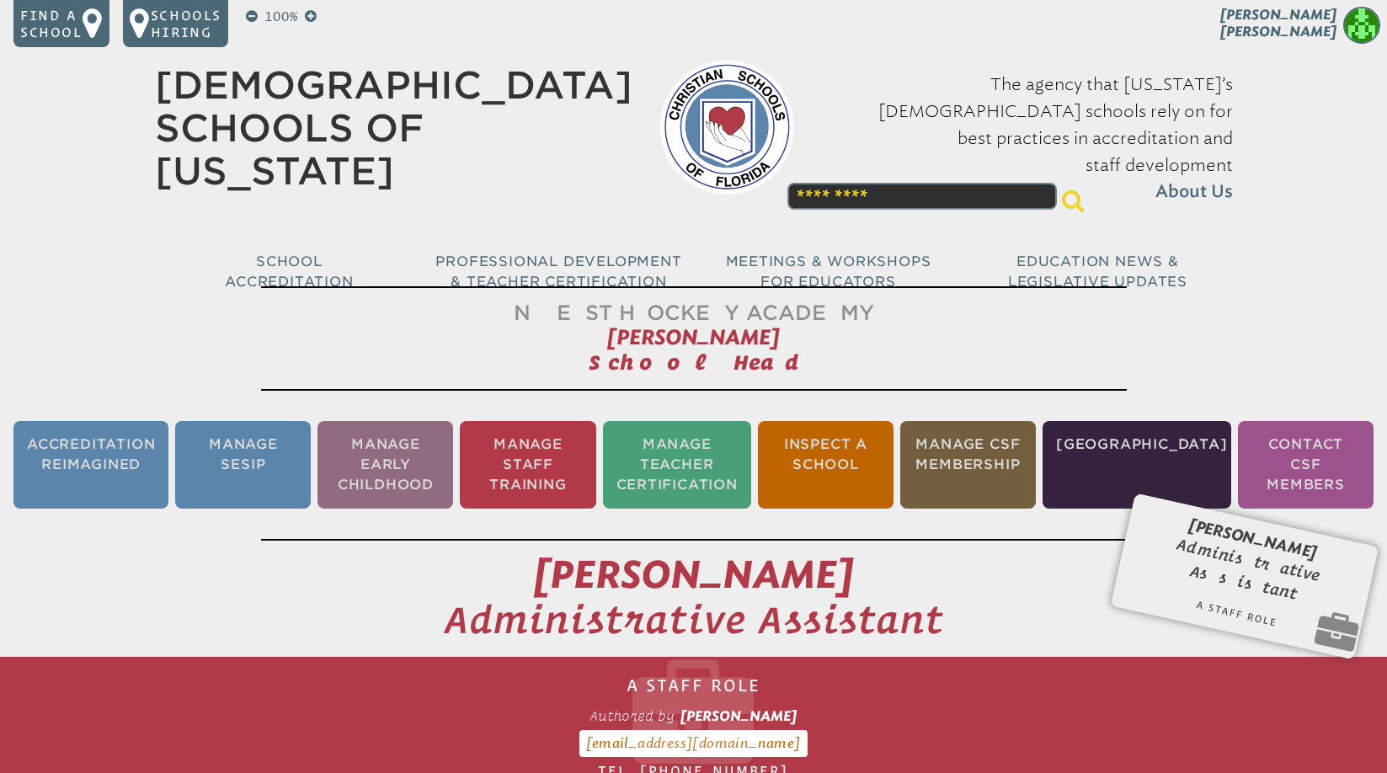
click at [1213, 543] on div "[PERSON_NAME] Administrative Assistant A Staff Role Form MIP-5 Authored by [PER…" at bounding box center [1245, 565] width 216 height 92
click at [1132, 452] on li "[GEOGRAPHIC_DATA]" at bounding box center [1136, 465] width 189 height 88
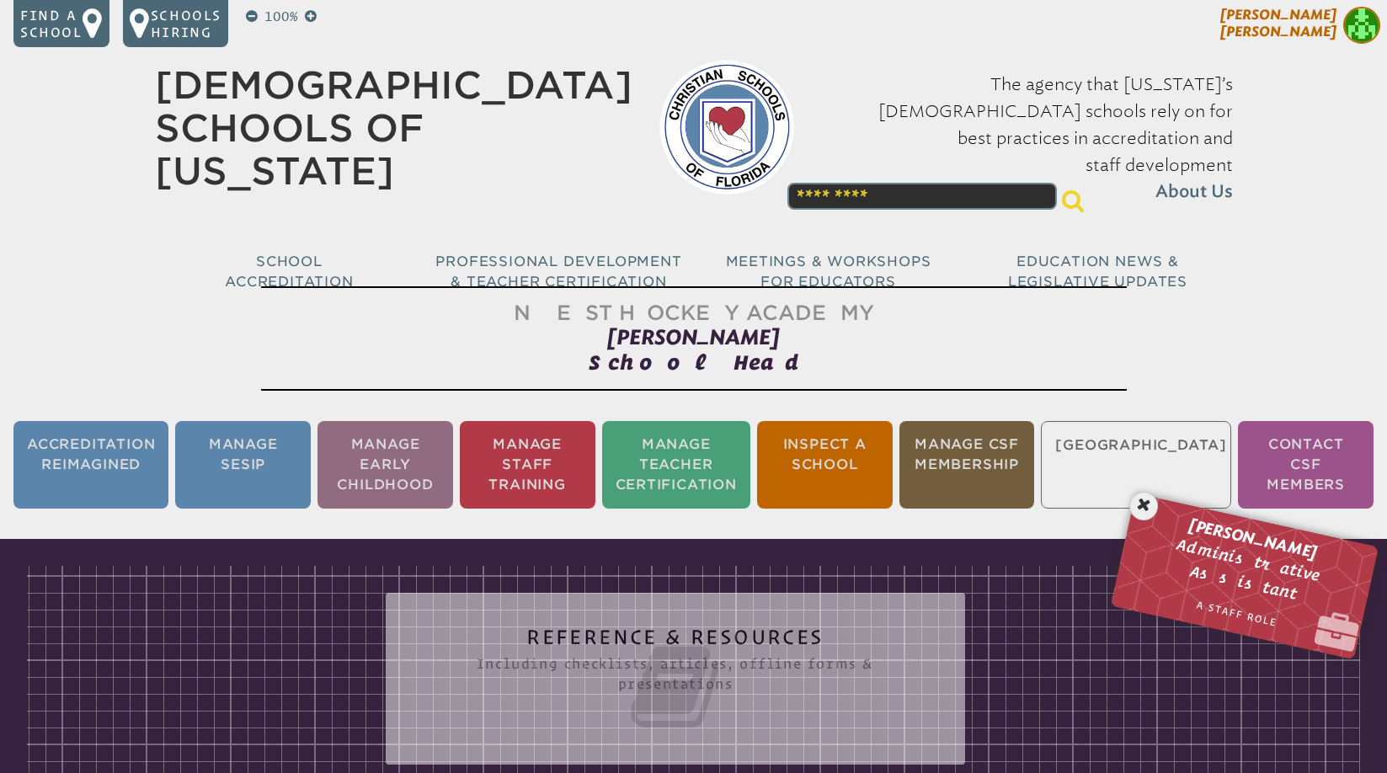
click at [1354, 25] on img at bounding box center [1361, 25] width 37 height 37
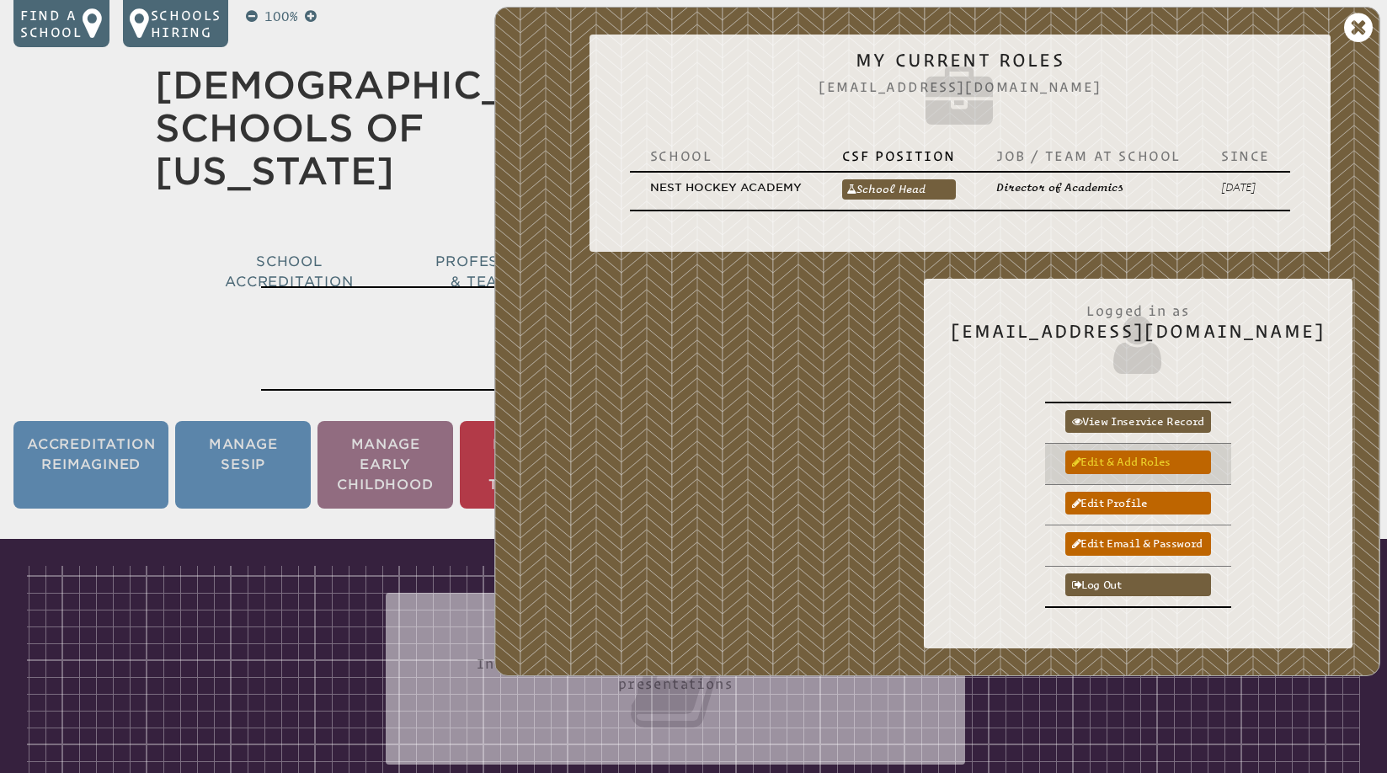
click at [1211, 461] on link "Edit & add roles" at bounding box center [1138, 461] width 146 height 23
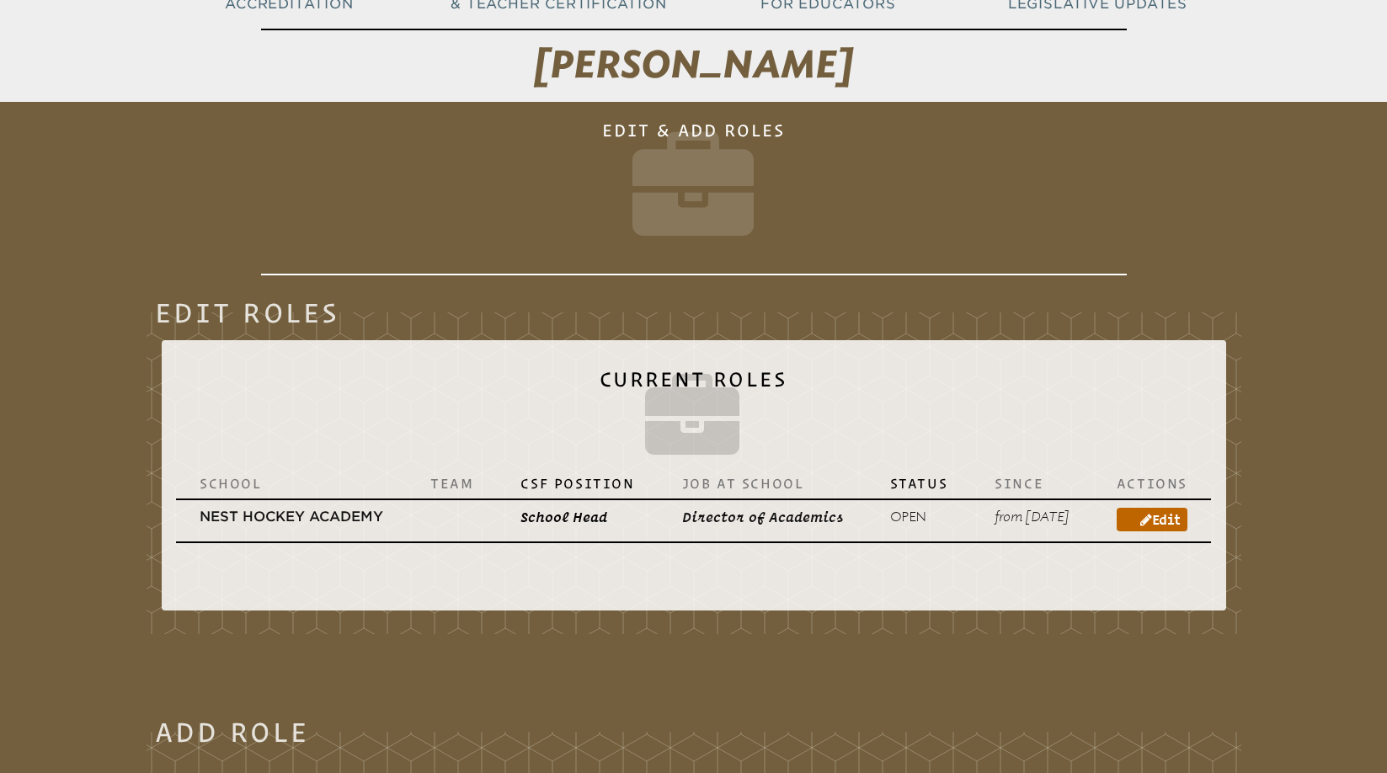
scroll to position [279, 0]
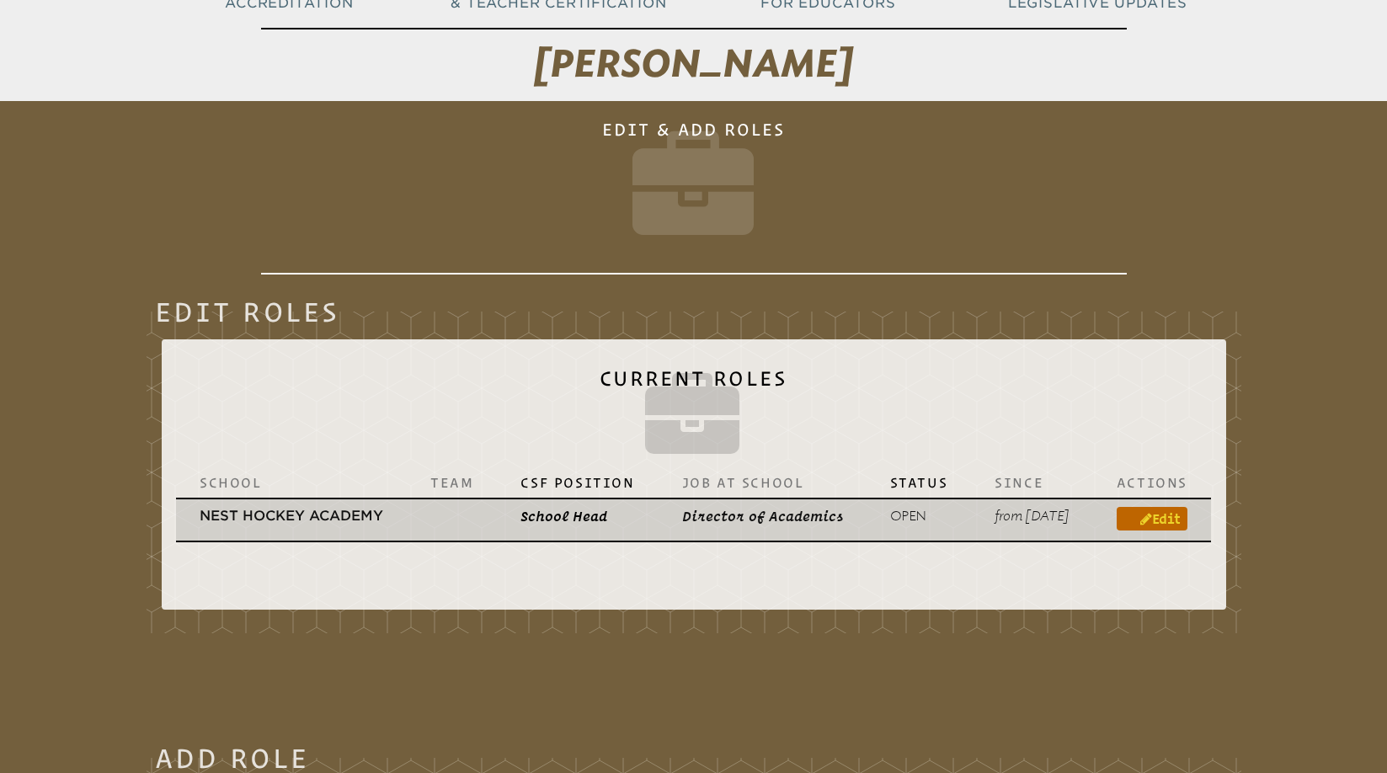
click at [1159, 518] on link "Edit" at bounding box center [1151, 519] width 71 height 24
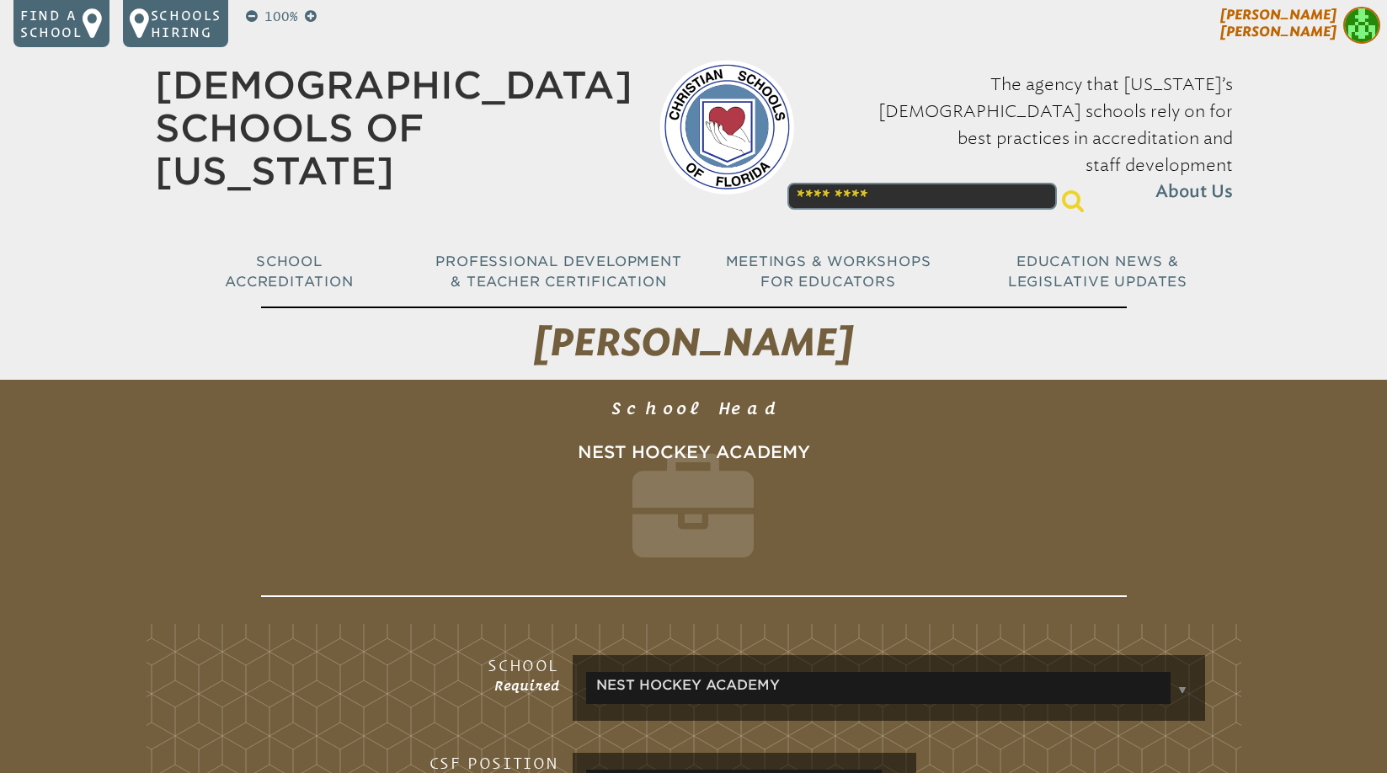
click at [1364, 19] on img at bounding box center [1361, 25] width 37 height 37
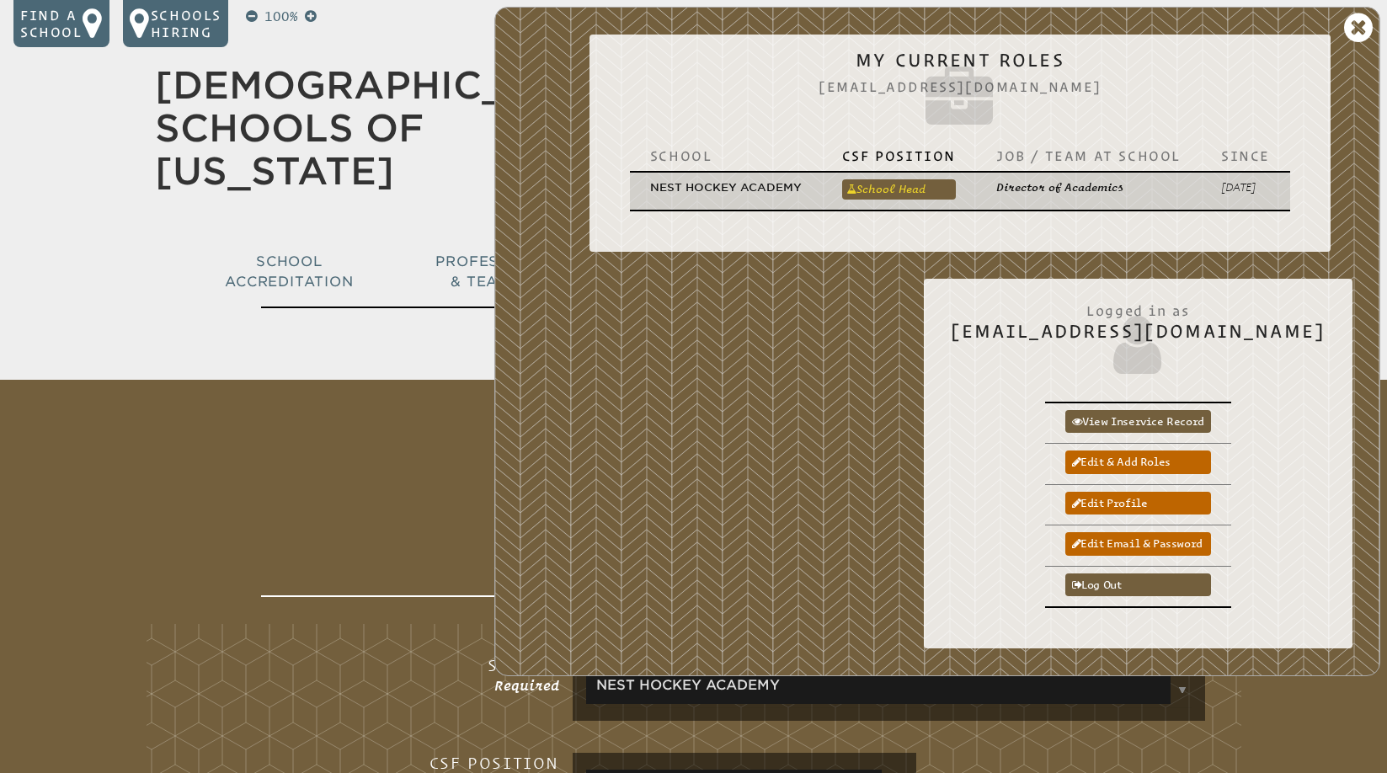
click at [923, 186] on link "School Head" at bounding box center [899, 189] width 114 height 20
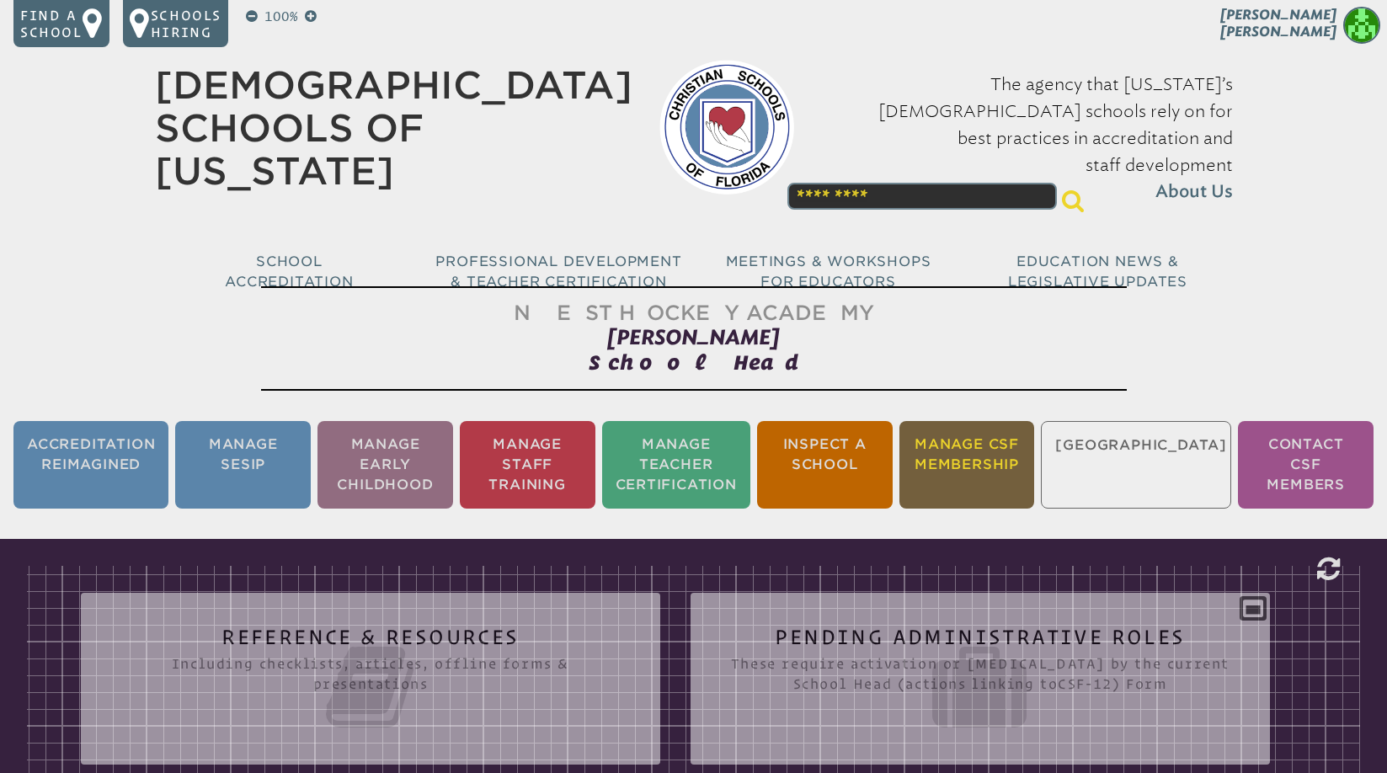
click at [1034, 456] on li "Manage CSF Membership" at bounding box center [967, 465] width 136 height 88
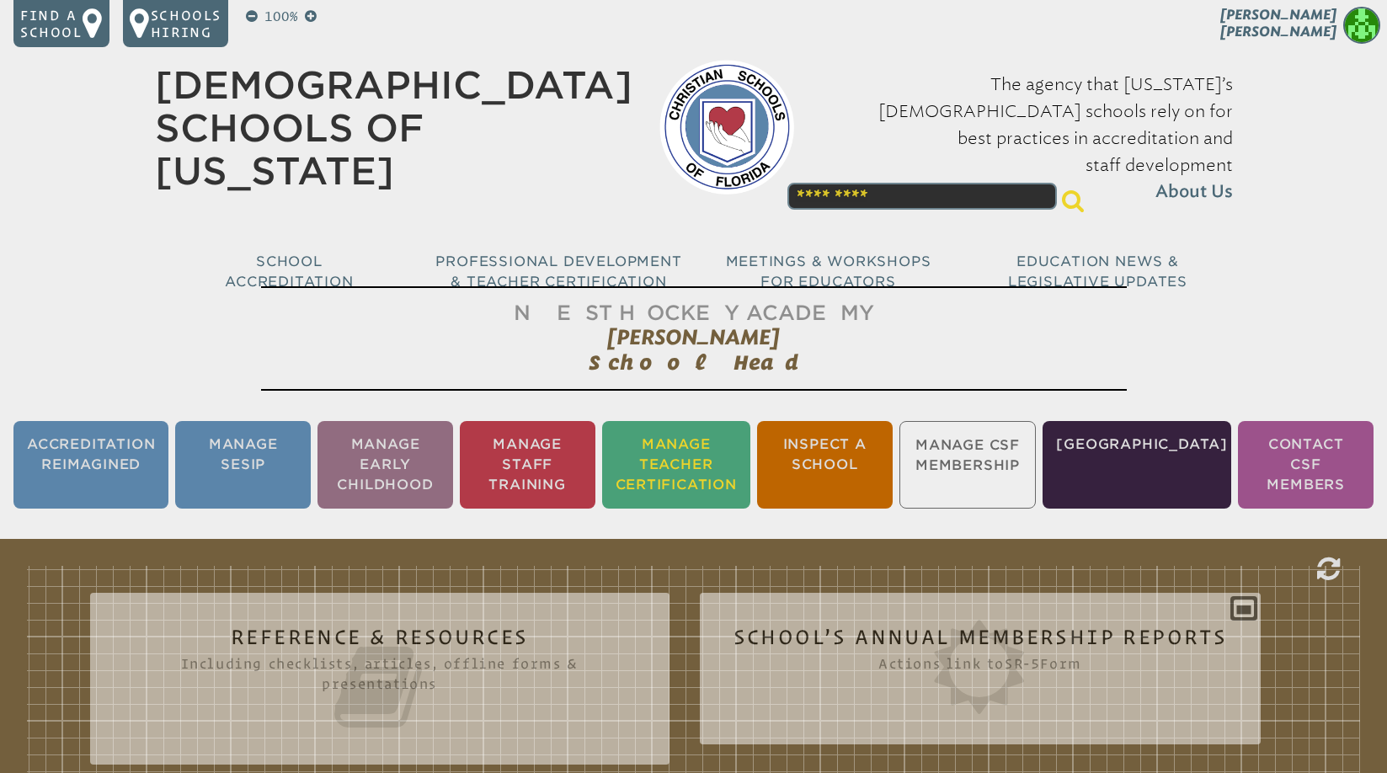
click at [718, 455] on li "Manage Teacher Certification" at bounding box center [676, 465] width 148 height 88
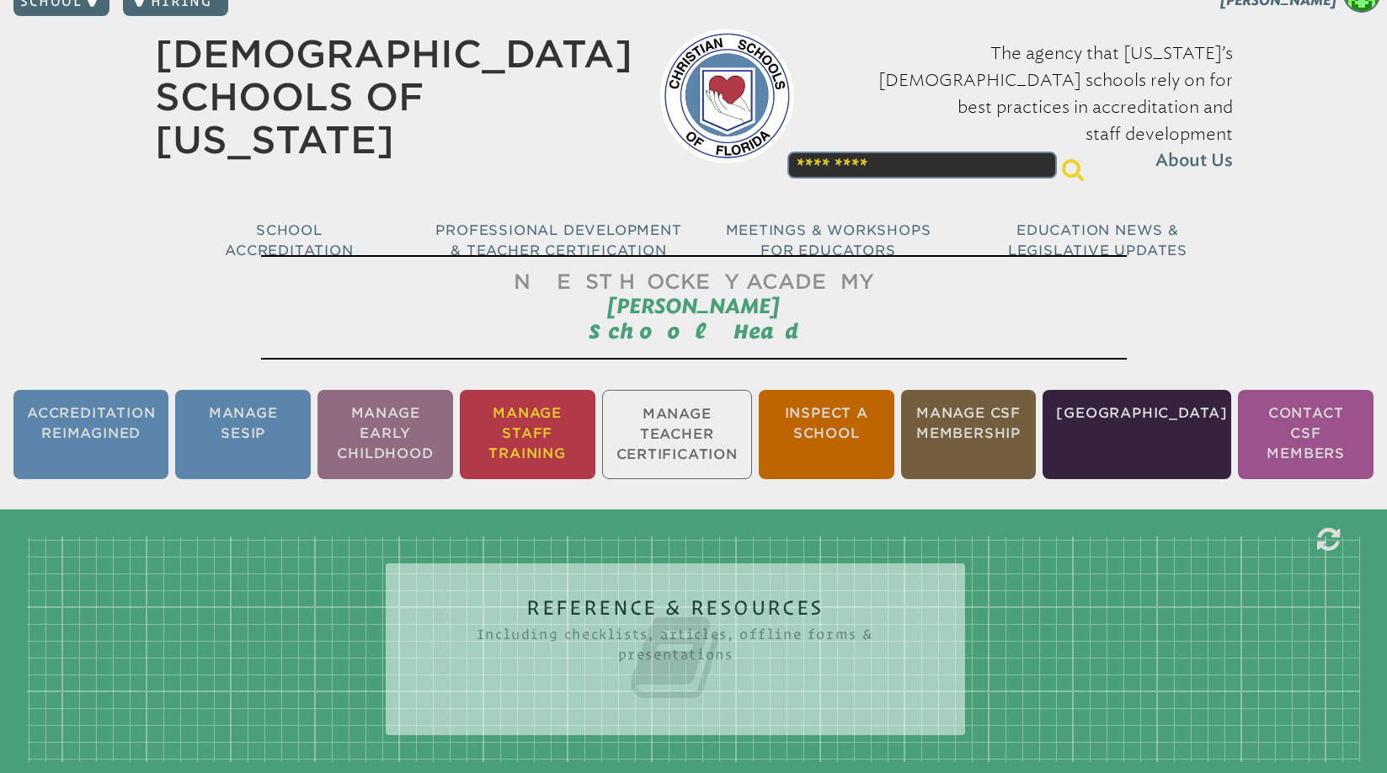
click at [554, 428] on li "Manage Staff Training" at bounding box center [528, 434] width 136 height 89
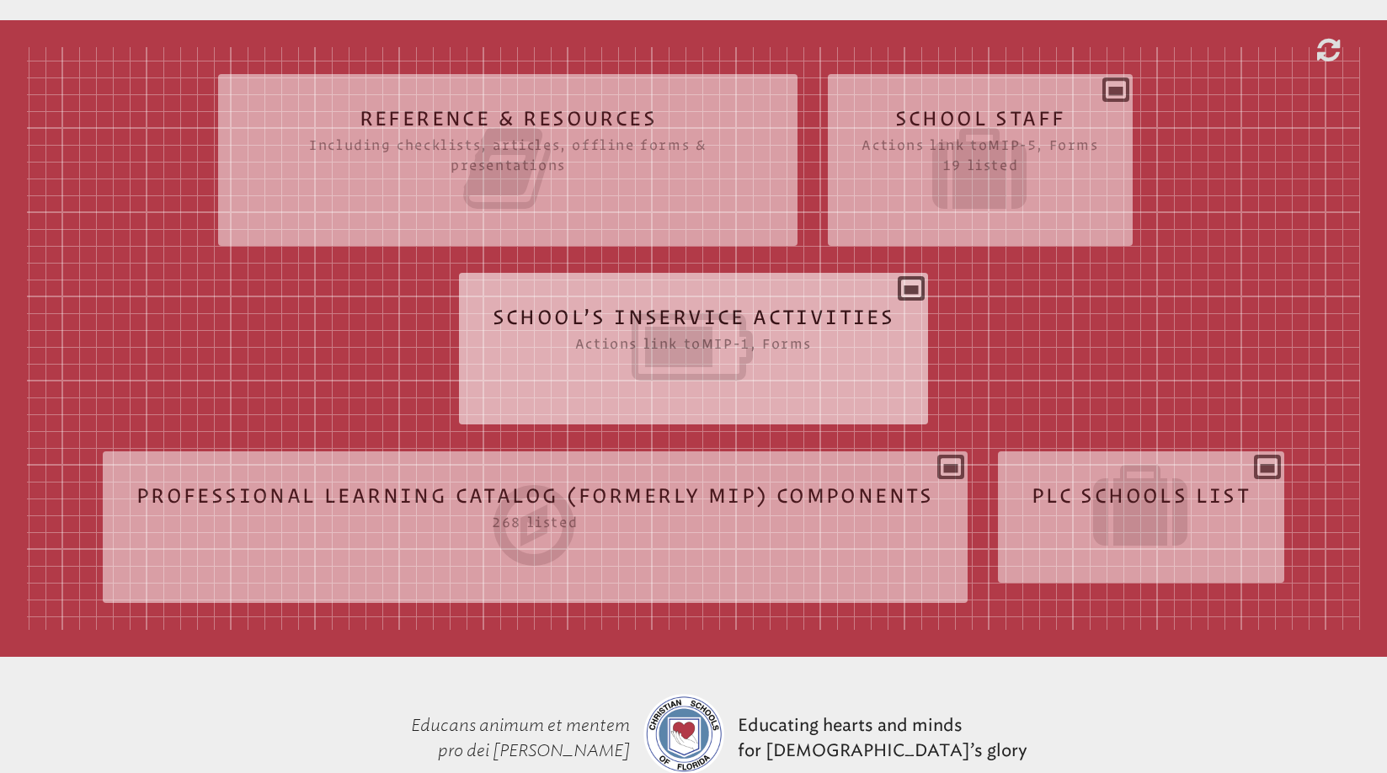
scroll to position [521, 0]
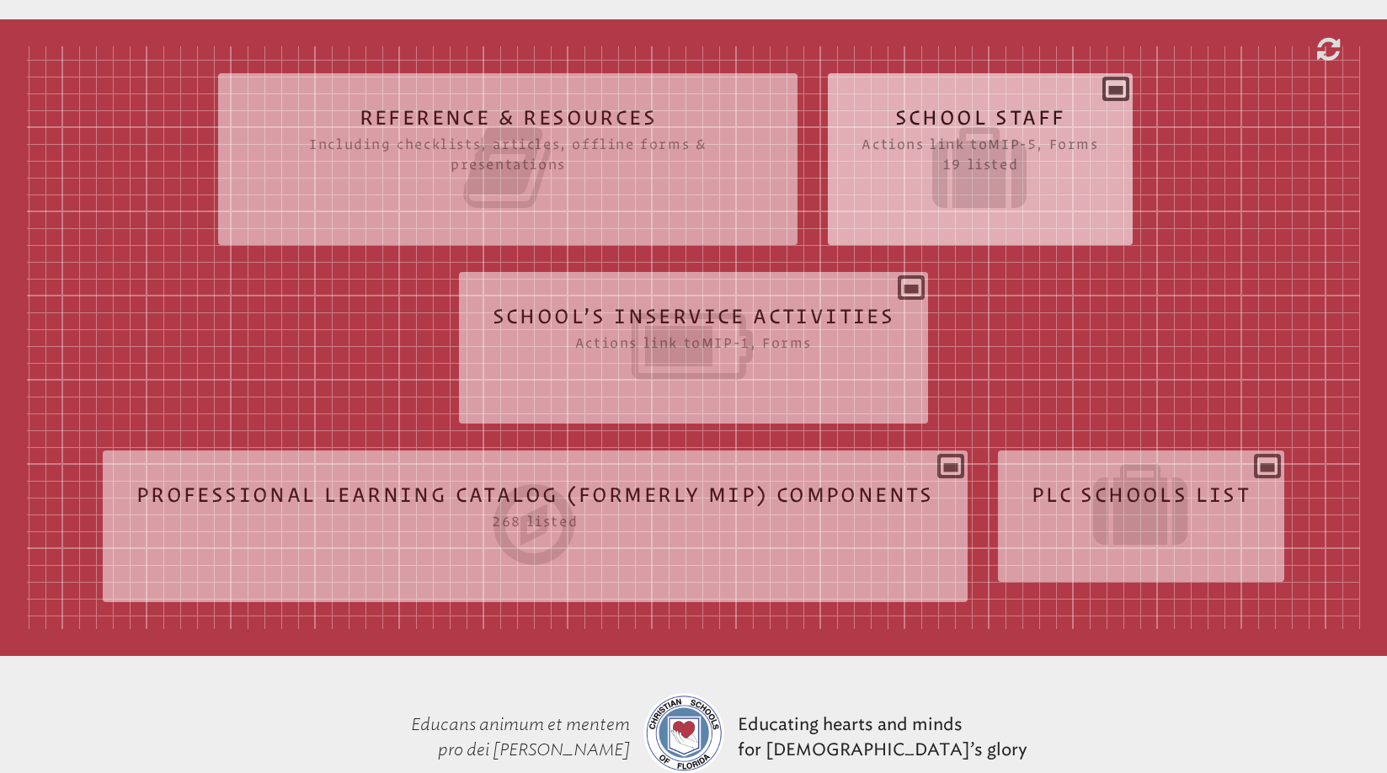
click at [1115, 91] on div "School Staff Actions link to mip-5 , Forms 19 listed Report (for printing & exp…" at bounding box center [980, 152] width 304 height 131
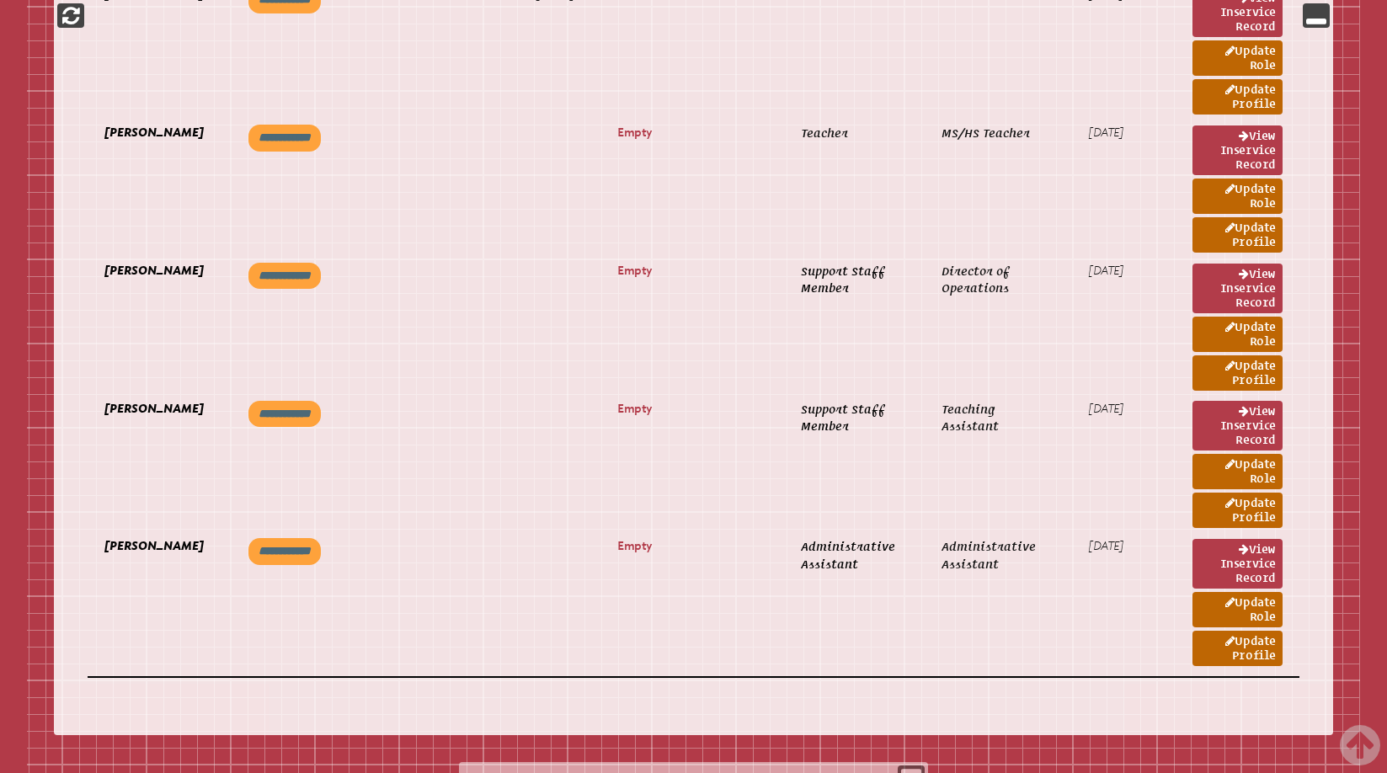
scroll to position [3123, 0]
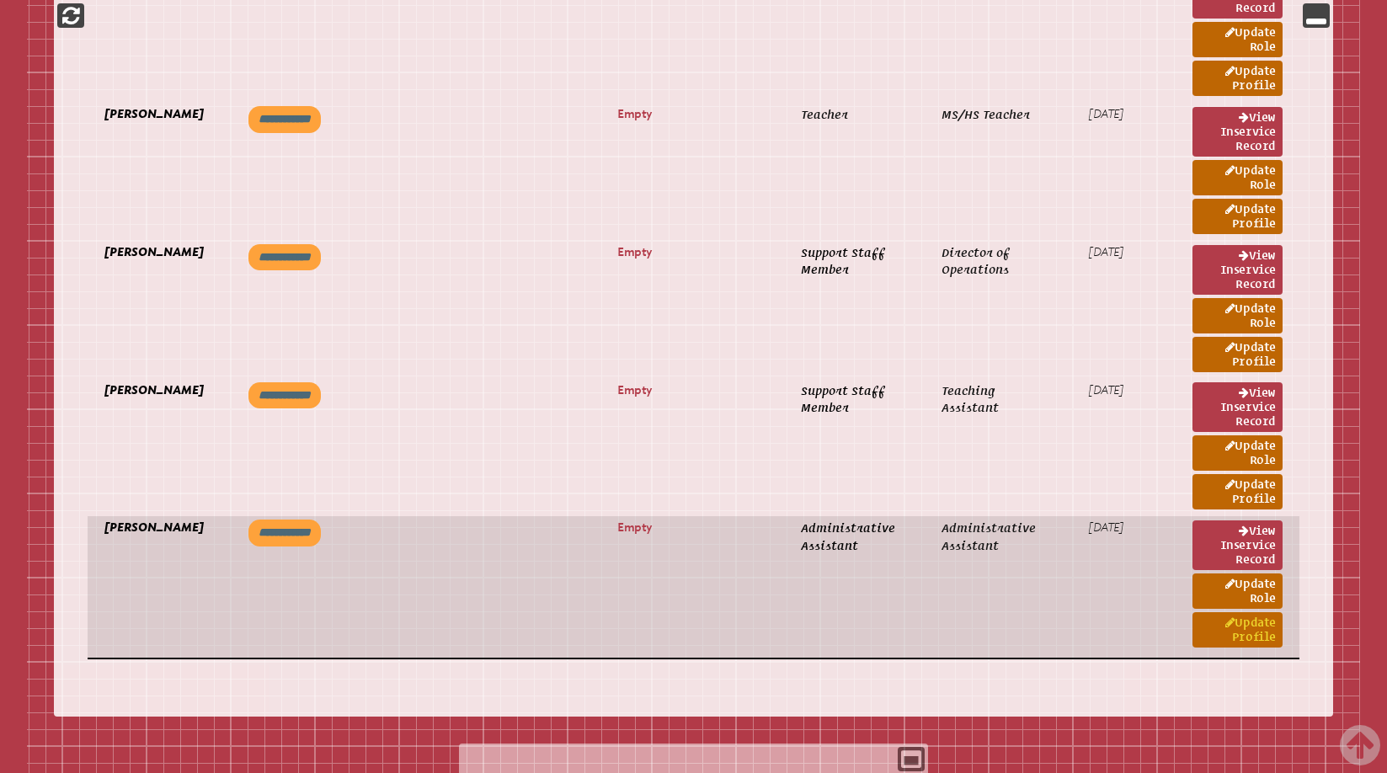
click at [1238, 626] on link "Update Profile" at bounding box center [1237, 629] width 90 height 35
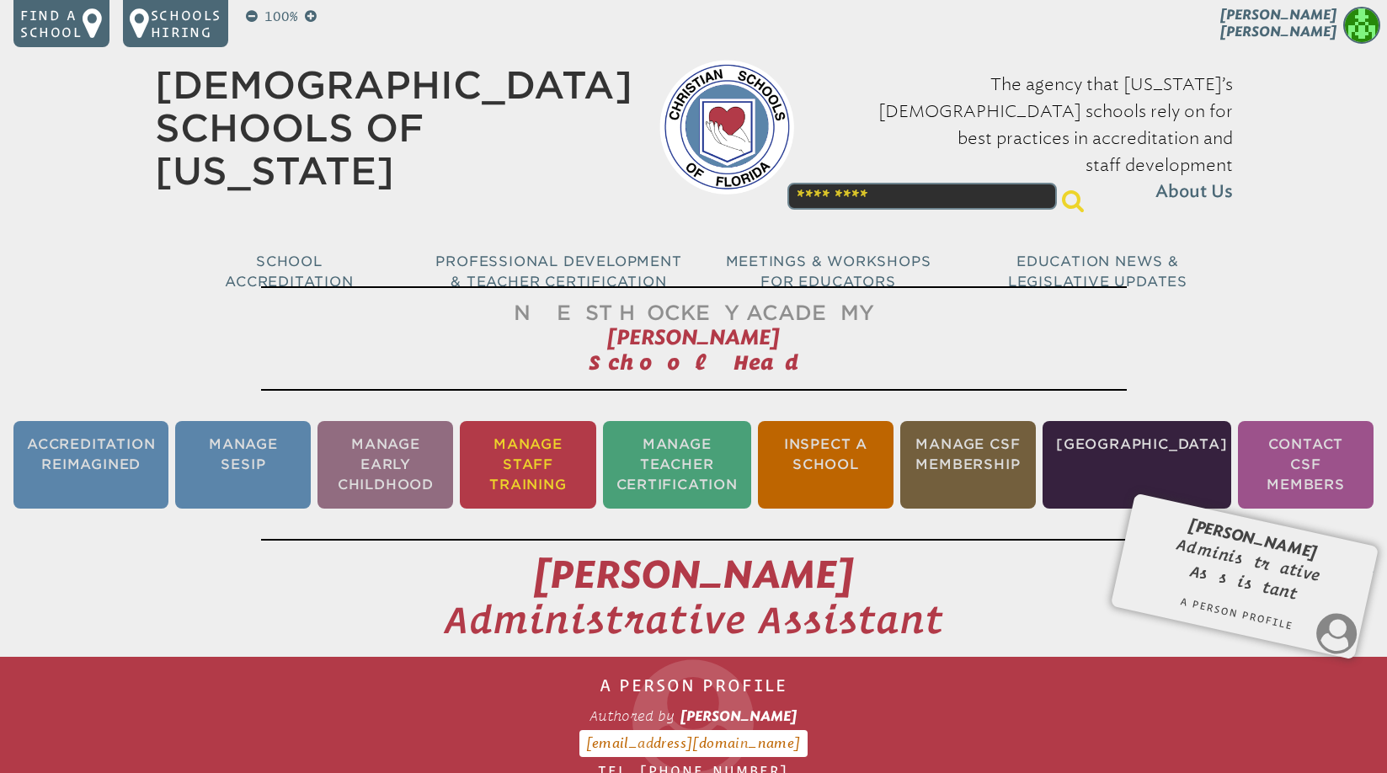
click at [544, 471] on li "Manage Staff Training" at bounding box center [528, 465] width 136 height 88
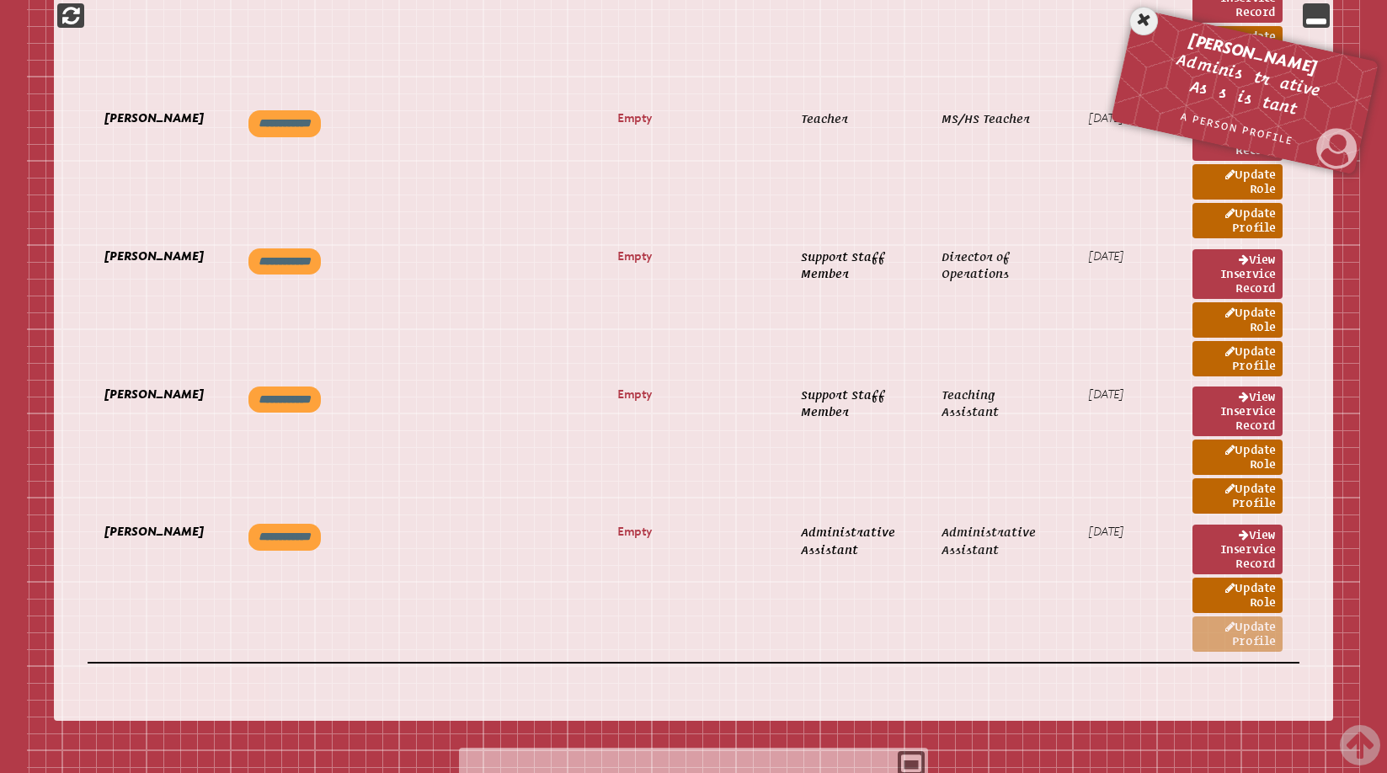
scroll to position [3116, 0]
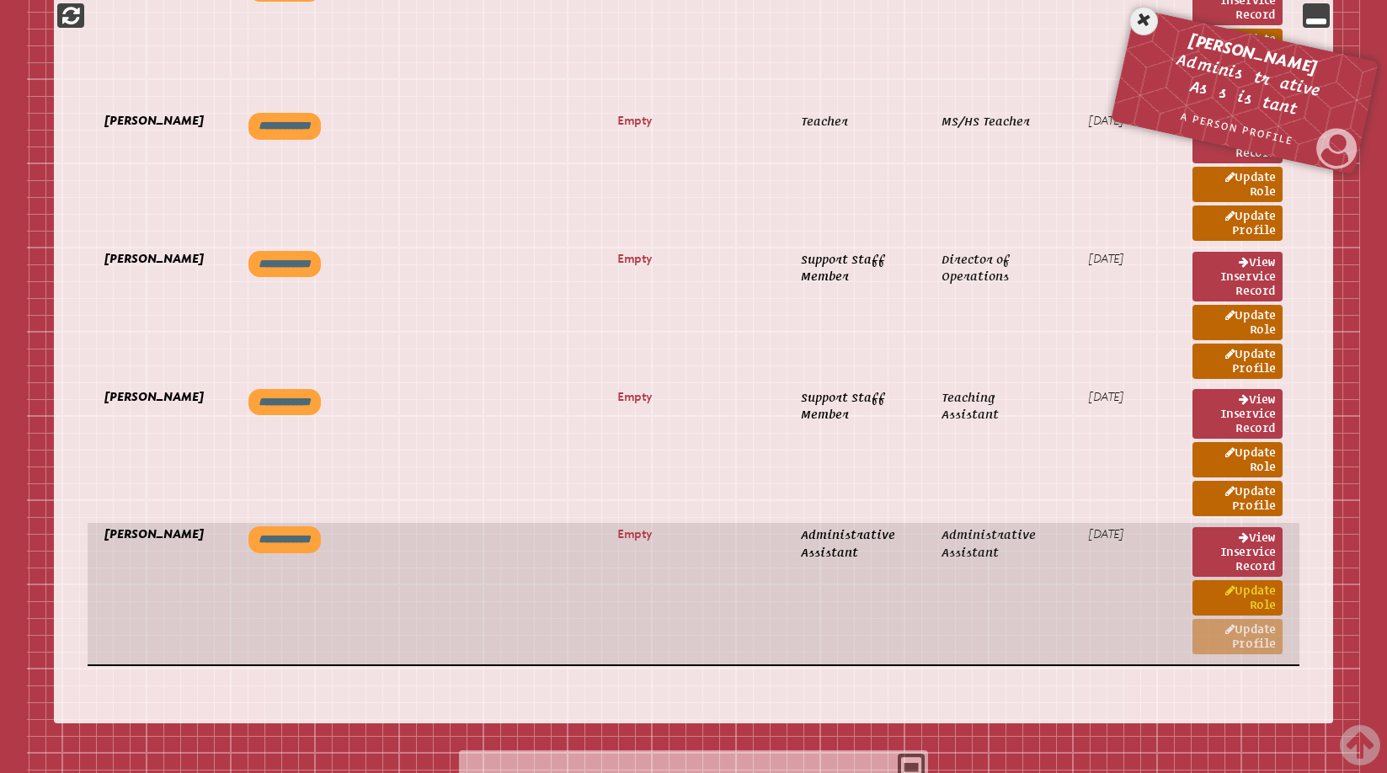
click at [1246, 599] on link "Update Role" at bounding box center [1237, 597] width 90 height 35
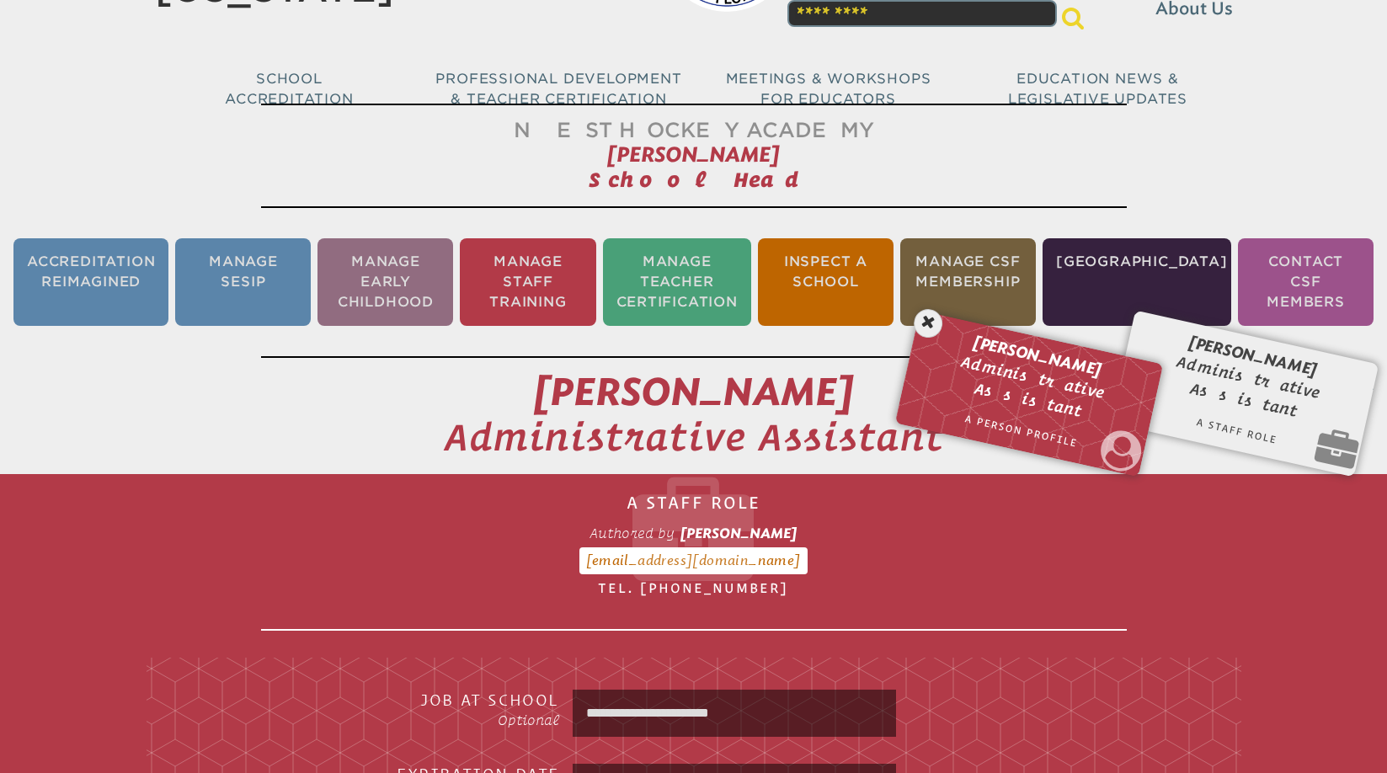
scroll to position [163, 0]
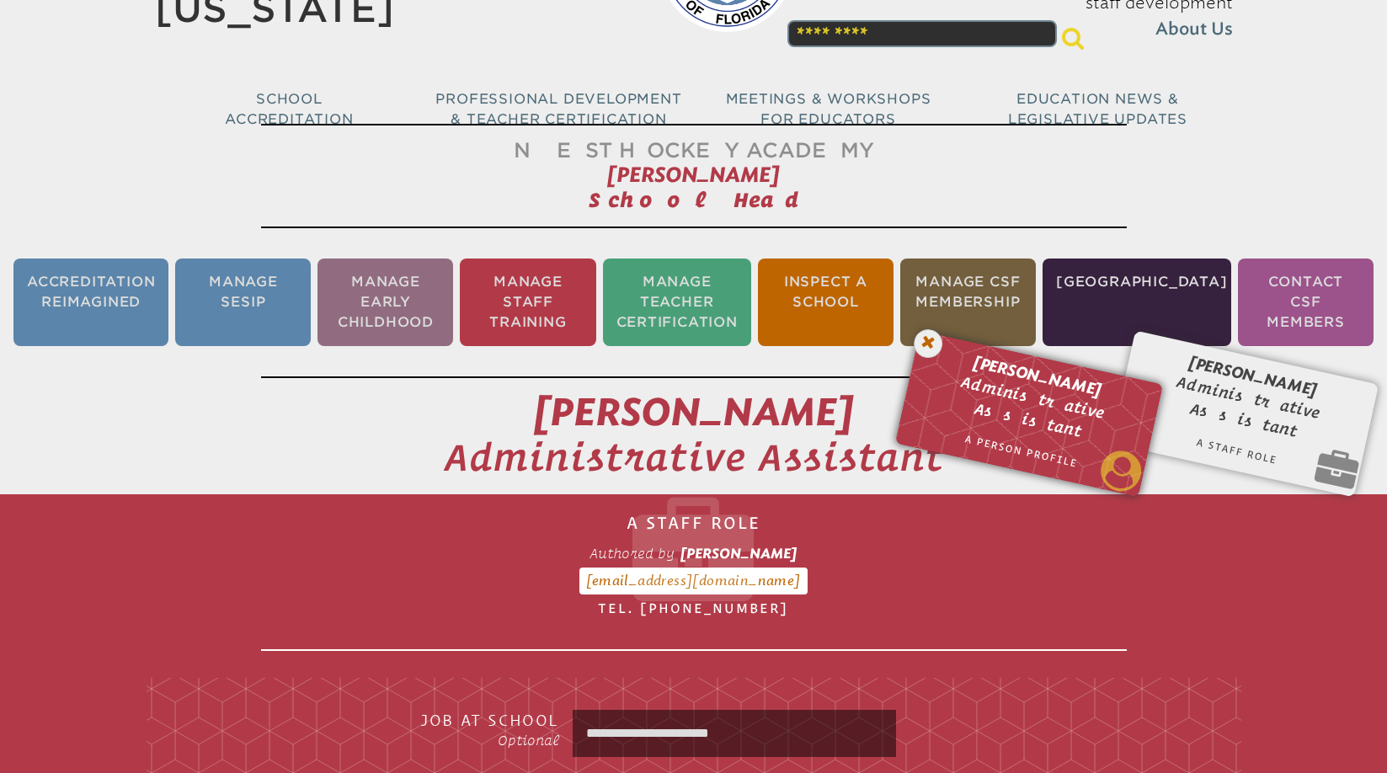
click at [919, 341] on icon at bounding box center [928, 344] width 35 height 35
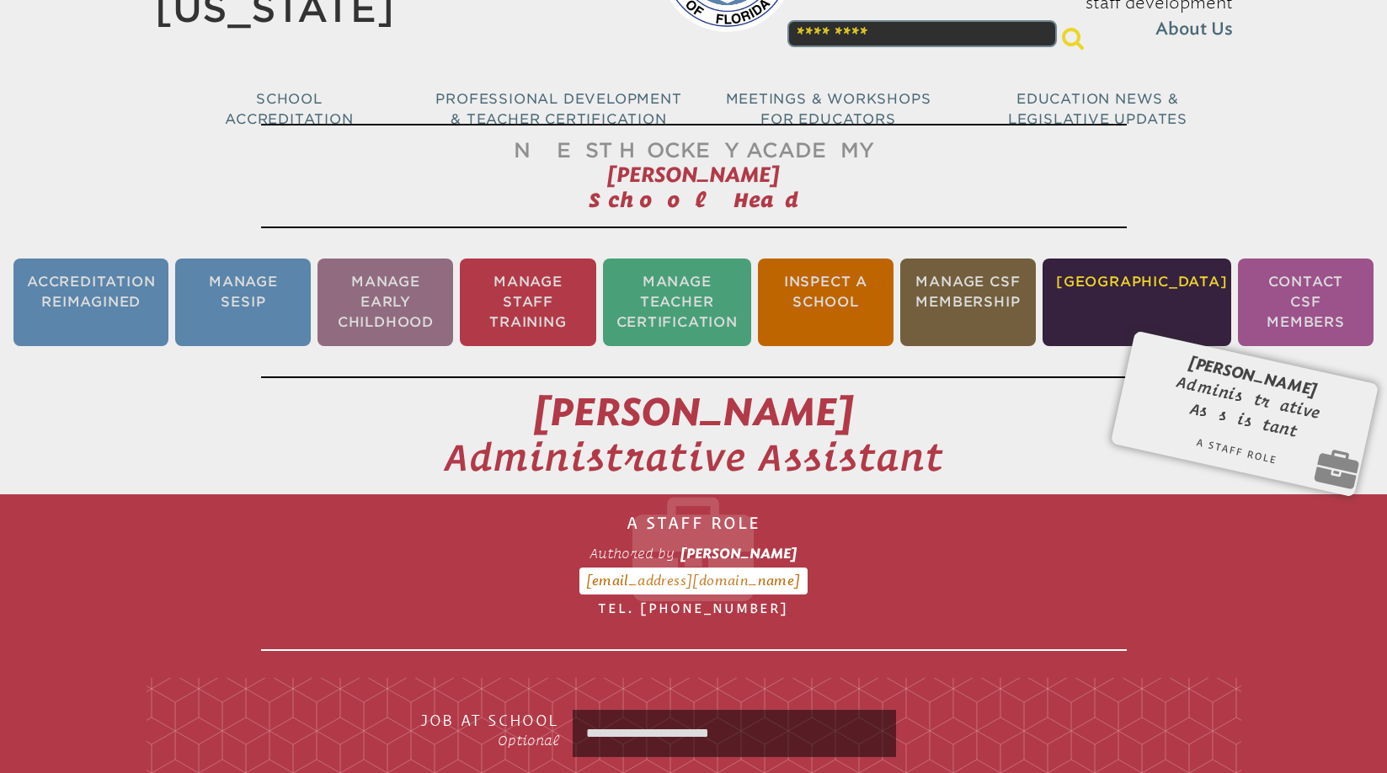
click at [1150, 299] on li "[GEOGRAPHIC_DATA]" at bounding box center [1136, 302] width 189 height 88
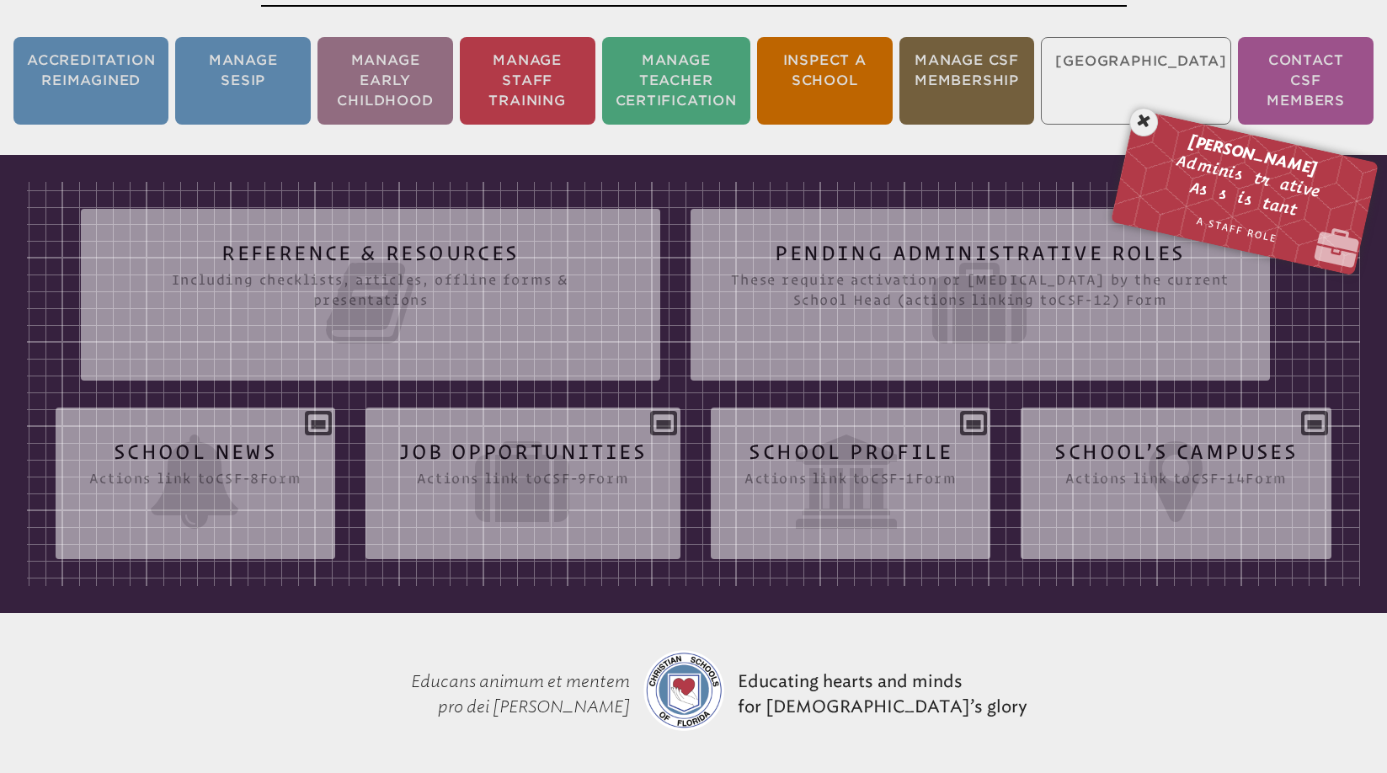
scroll to position [415, 0]
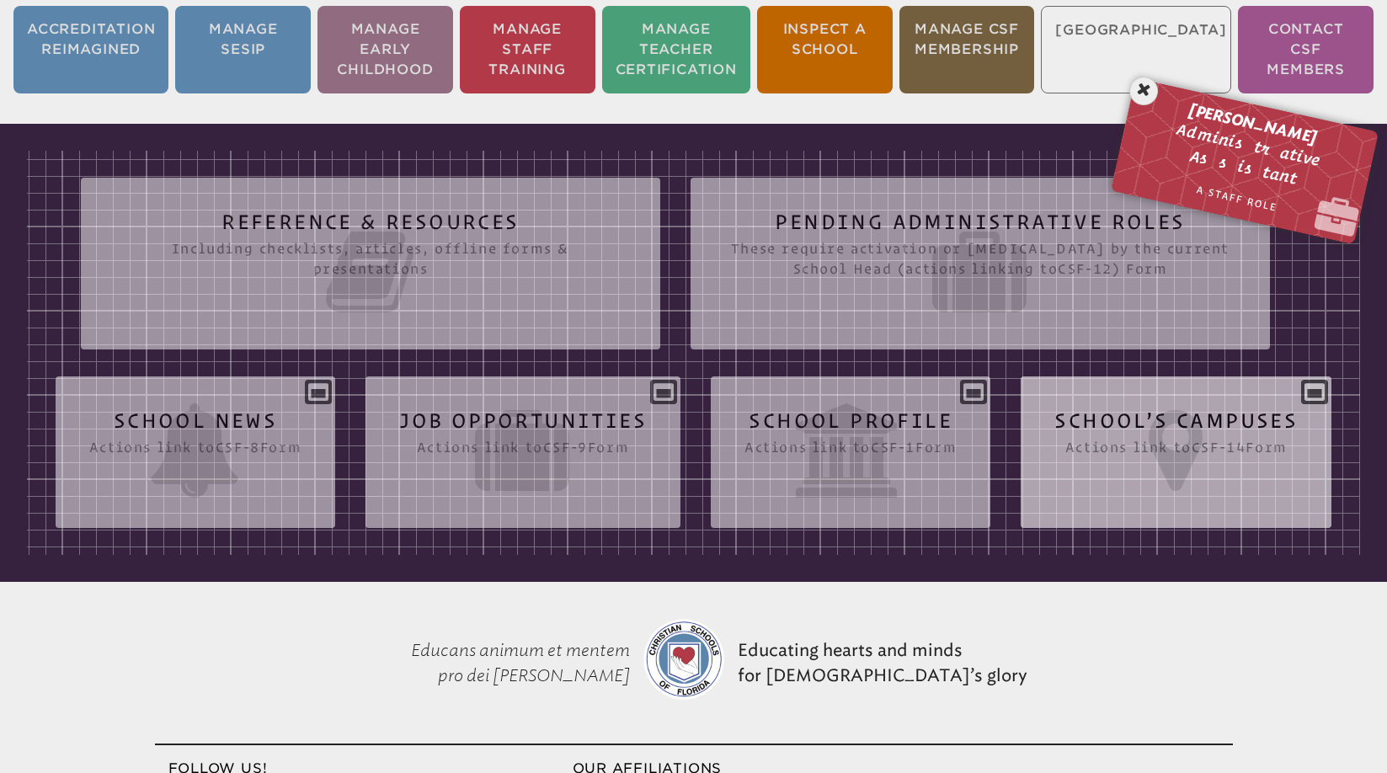
click at [1020, 501] on div "School’s Campuses Actions link to csf-14 Form Street City Zip Phone Title HQ? A…" at bounding box center [1175, 445] width 311 height 111
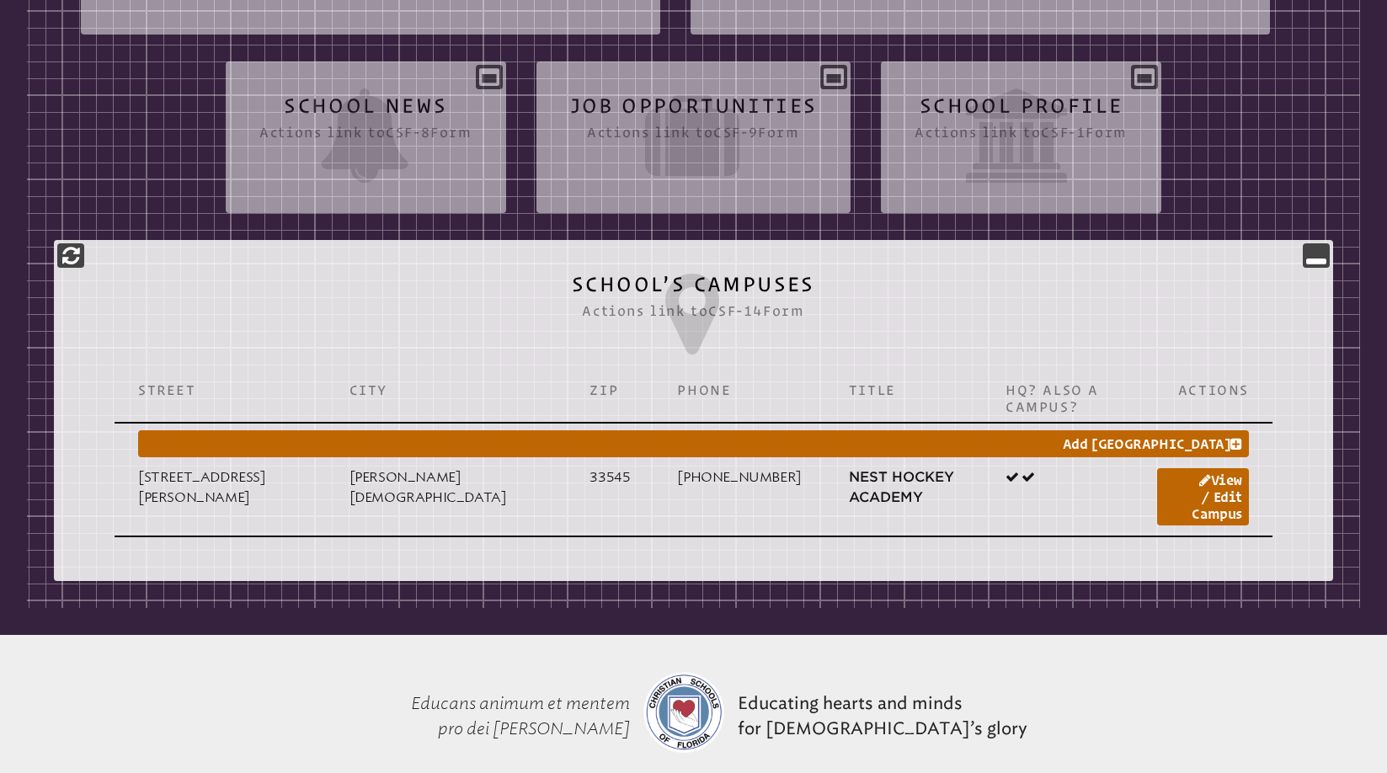
scroll to position [732, 0]
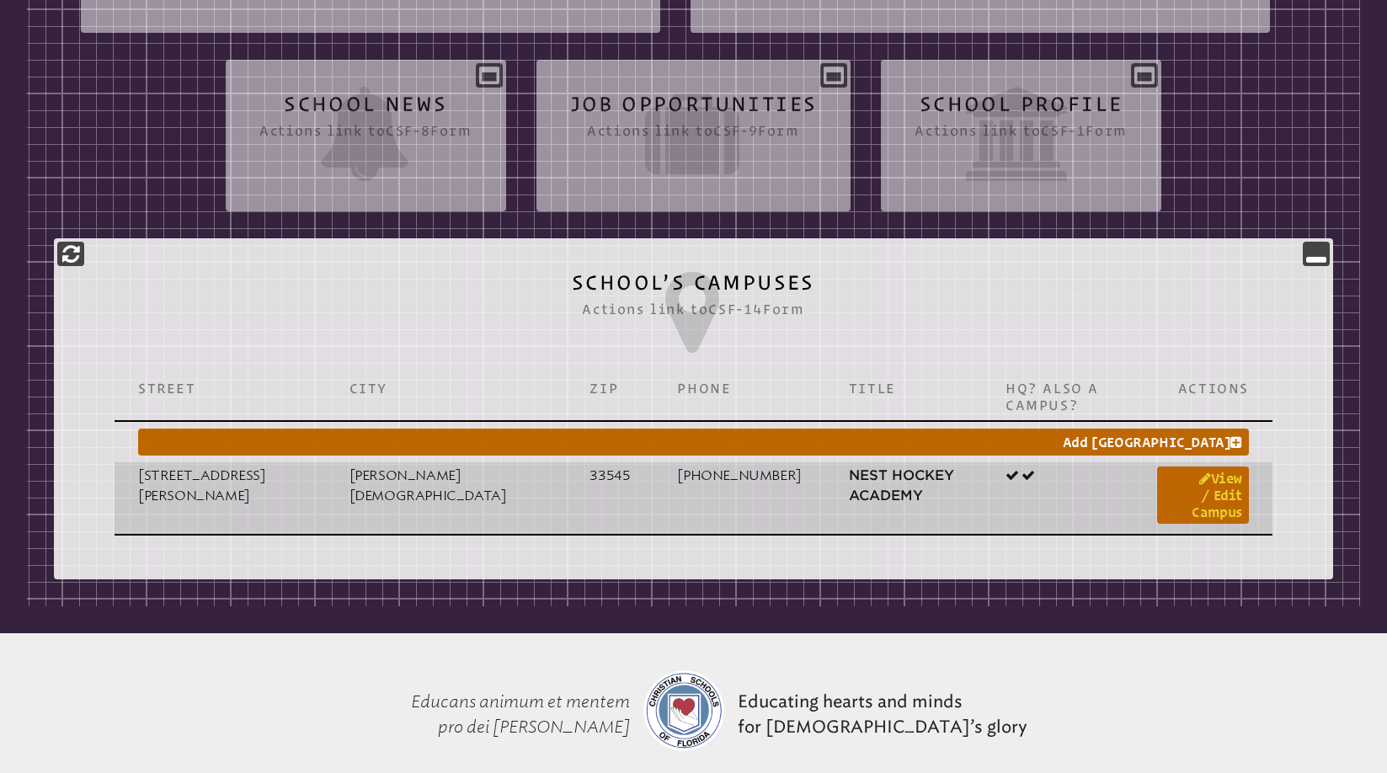
click at [1212, 479] on link "View / Edit Campus" at bounding box center [1203, 494] width 92 height 57
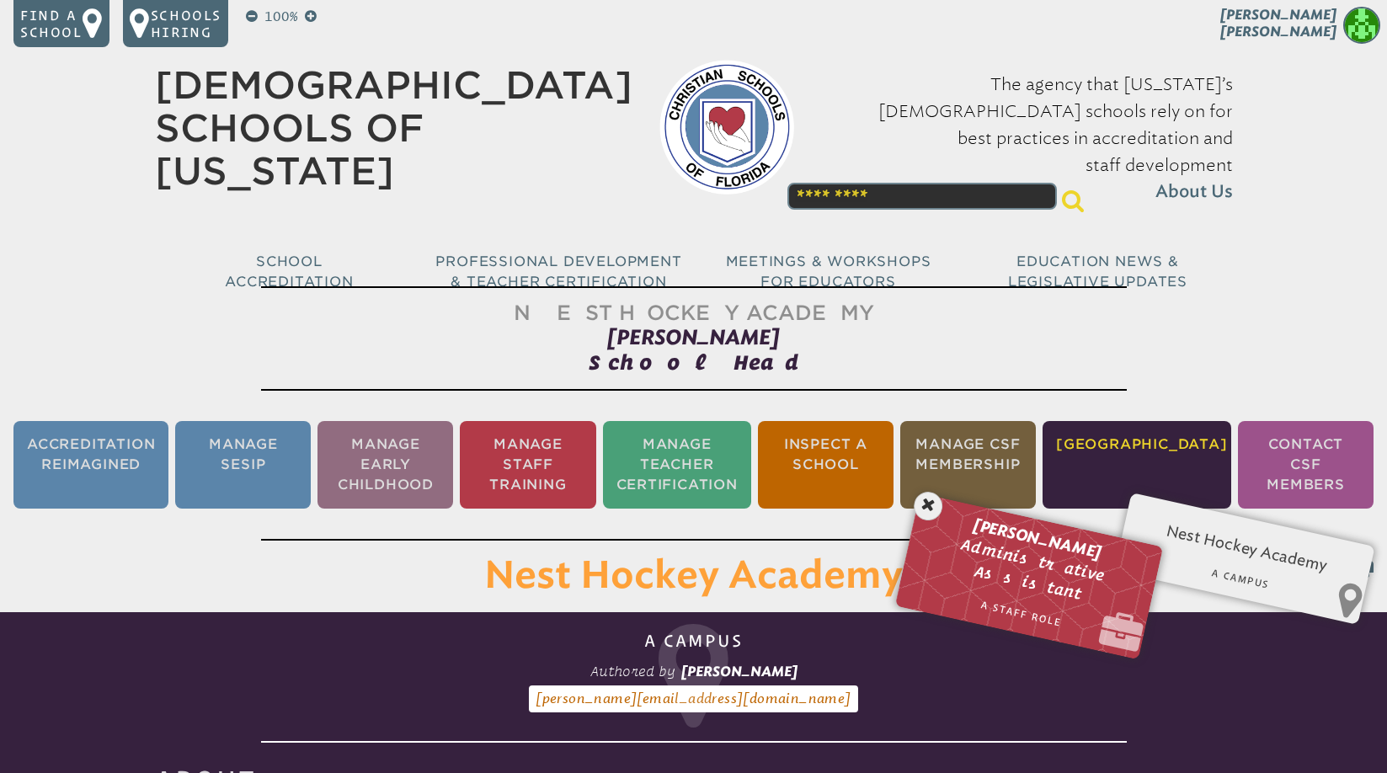
click at [1149, 459] on li "[GEOGRAPHIC_DATA]" at bounding box center [1136, 465] width 189 height 88
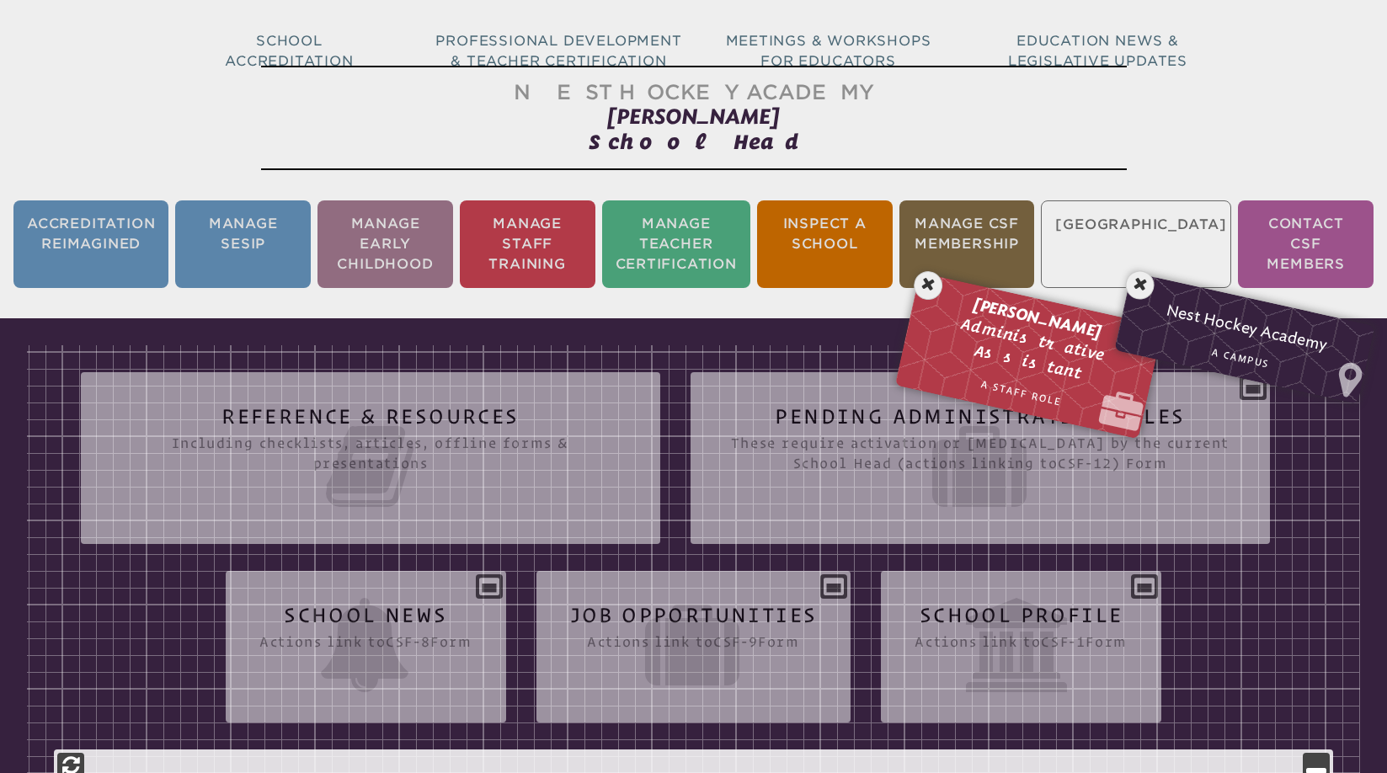
scroll to position [280, 0]
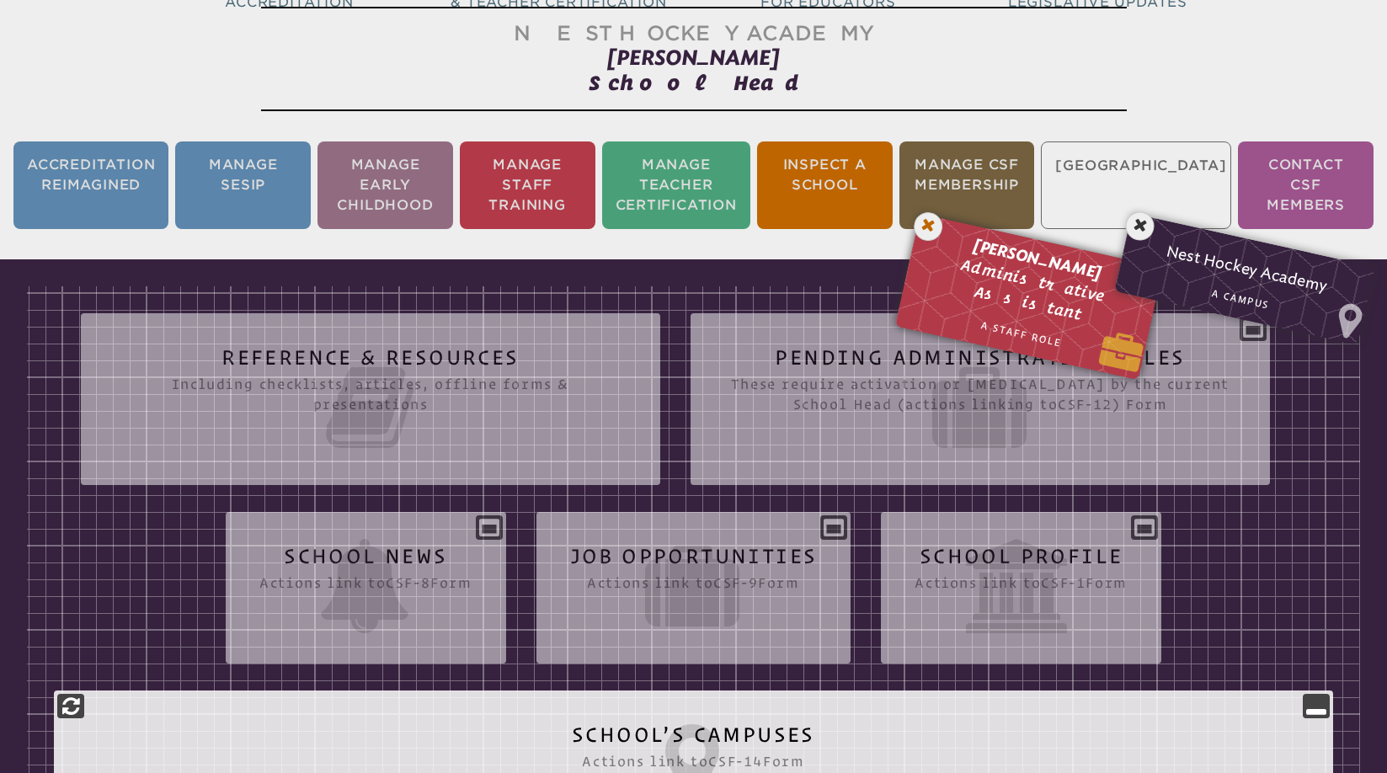
click at [928, 224] on icon at bounding box center [928, 227] width 35 height 35
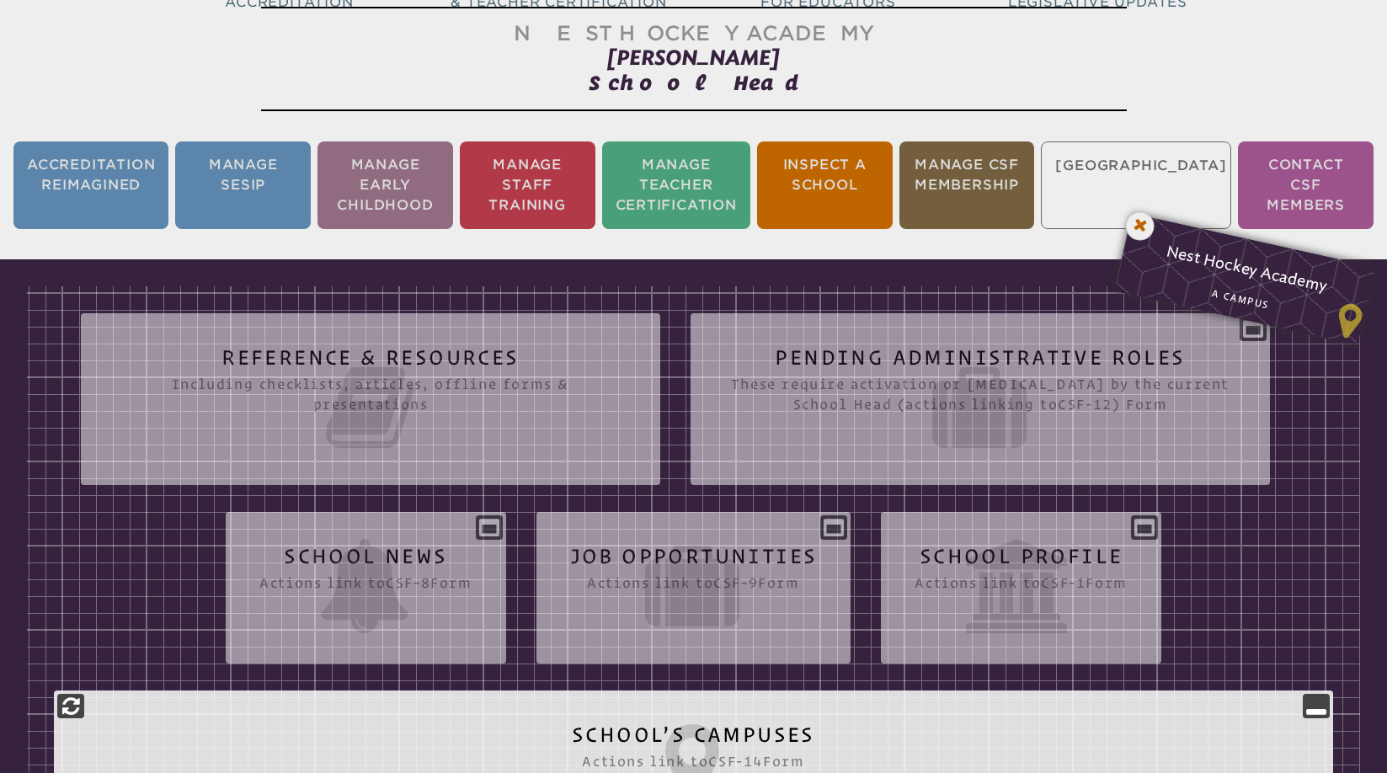
click at [1143, 230] on icon at bounding box center [1139, 226] width 35 height 35
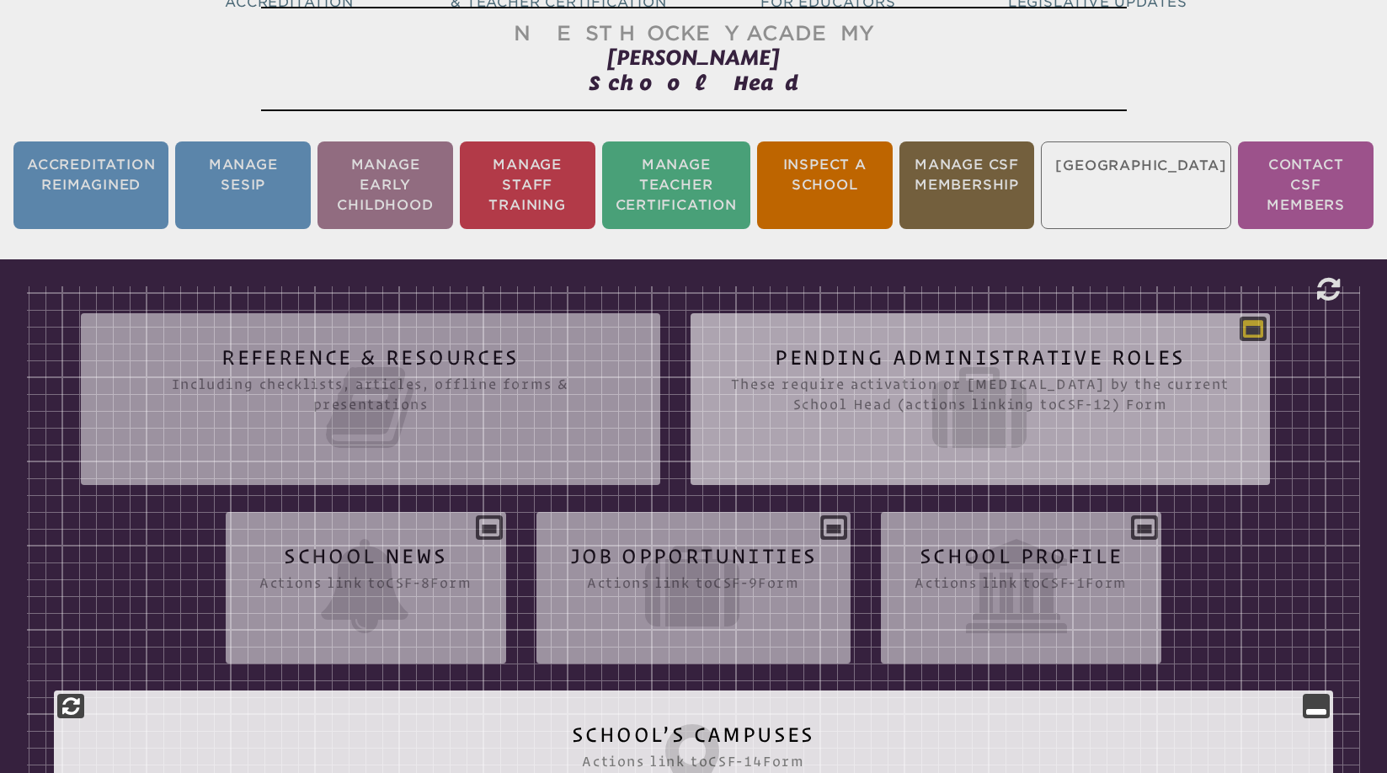
click at [1259, 325] on icon at bounding box center [1253, 328] width 20 height 20
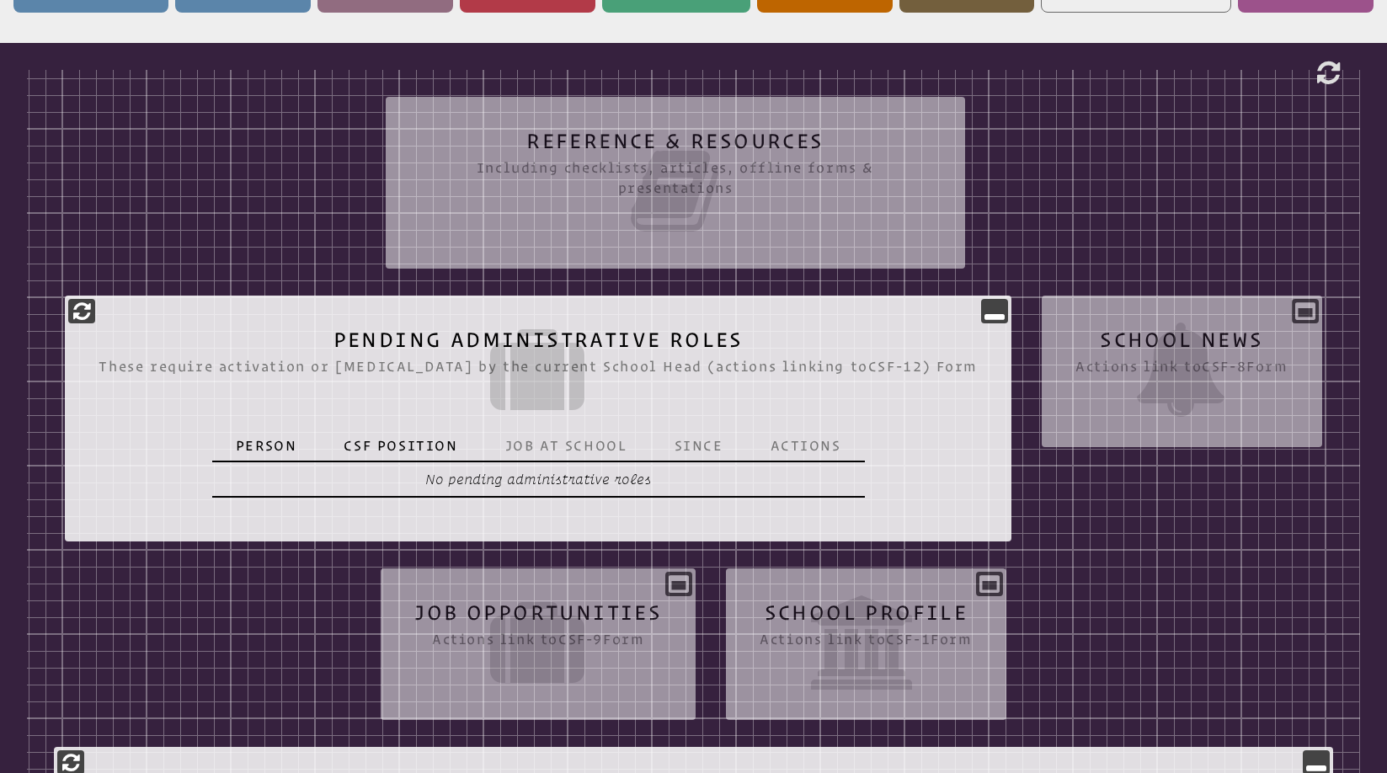
scroll to position [498, 0]
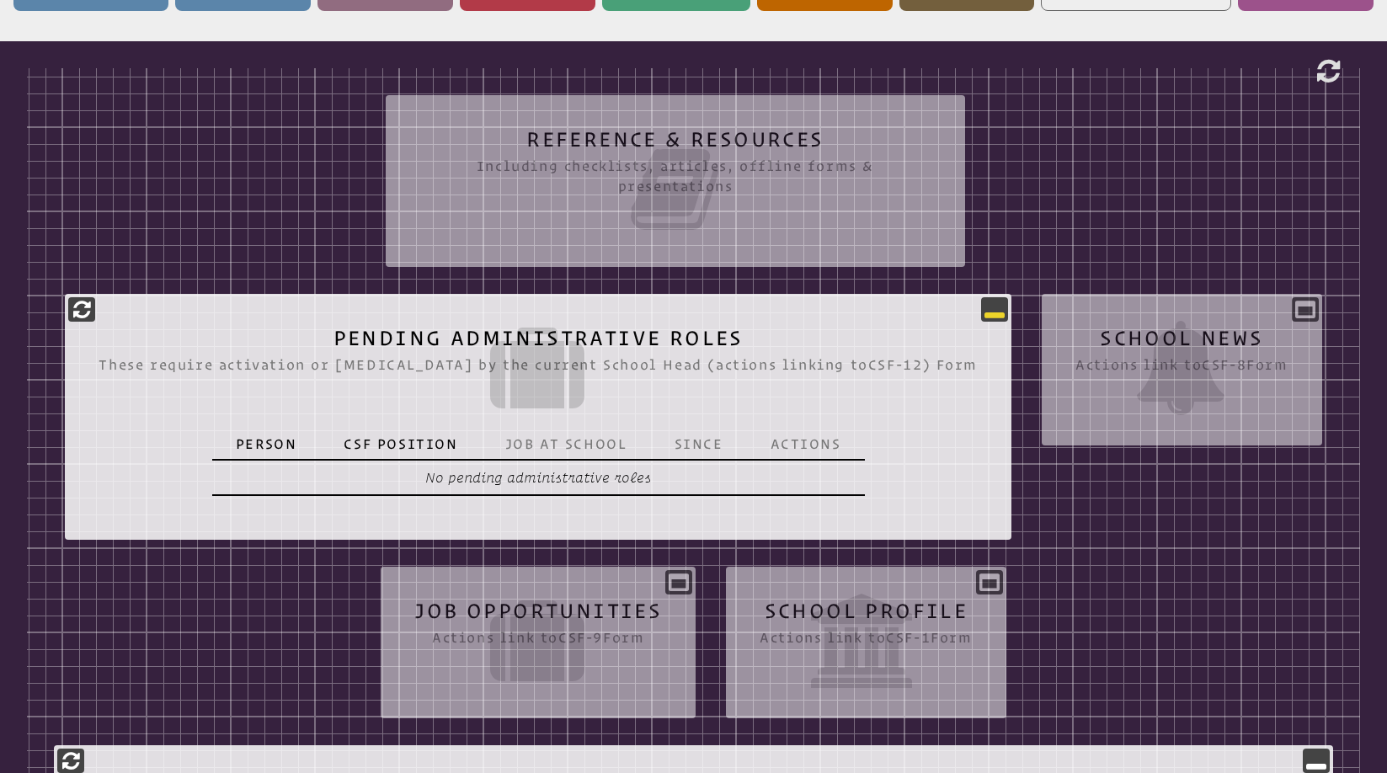
click at [984, 309] on icon at bounding box center [994, 309] width 20 height 20
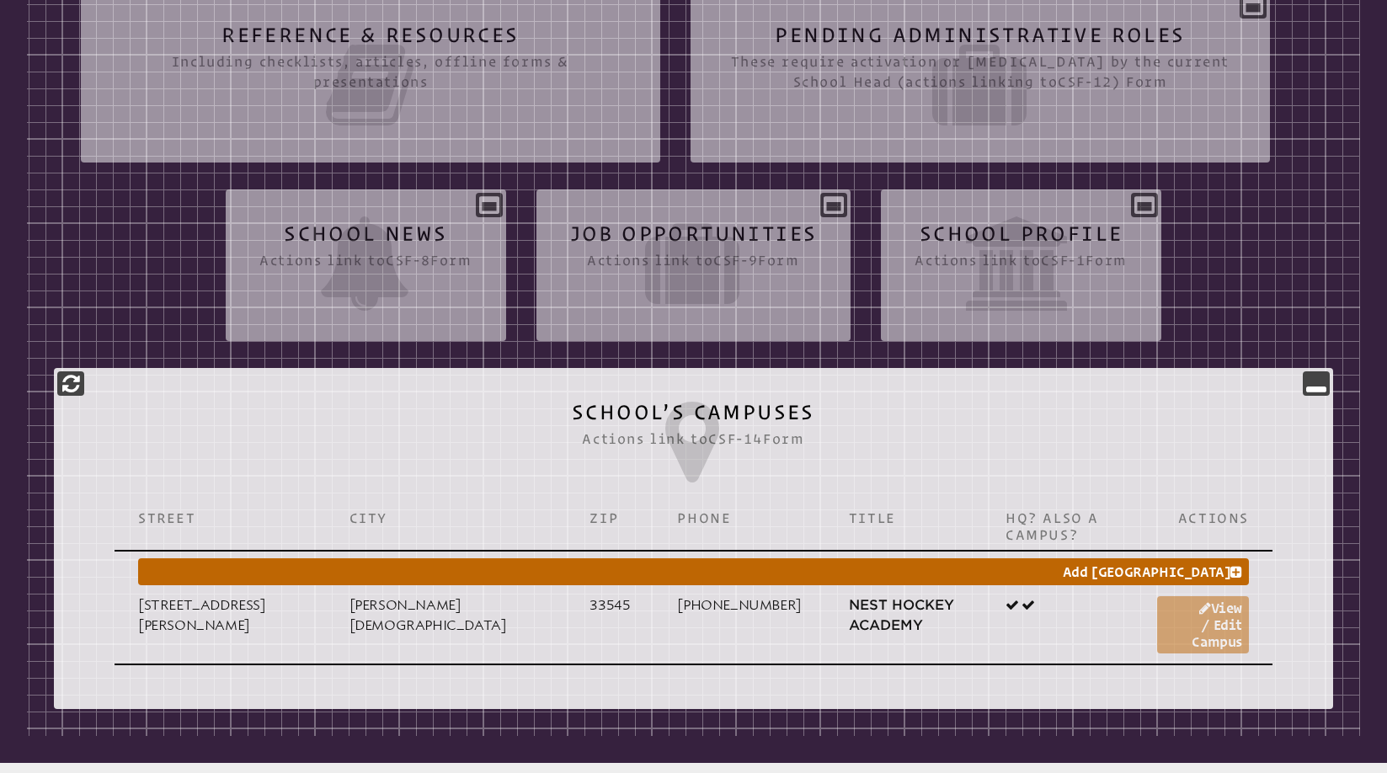
scroll to position [0, 0]
